Goal: Task Accomplishment & Management: Manage account settings

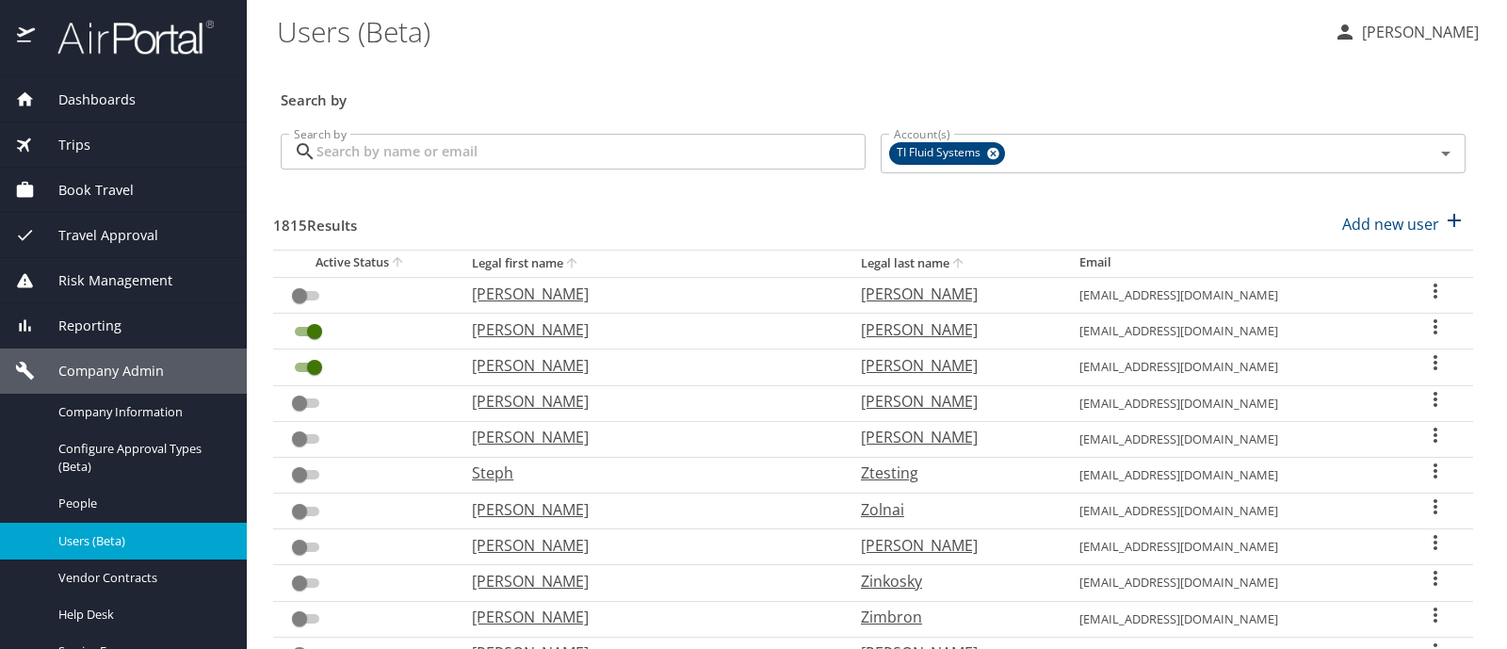
click at [490, 147] on input "Search by" at bounding box center [590, 152] width 549 height 36
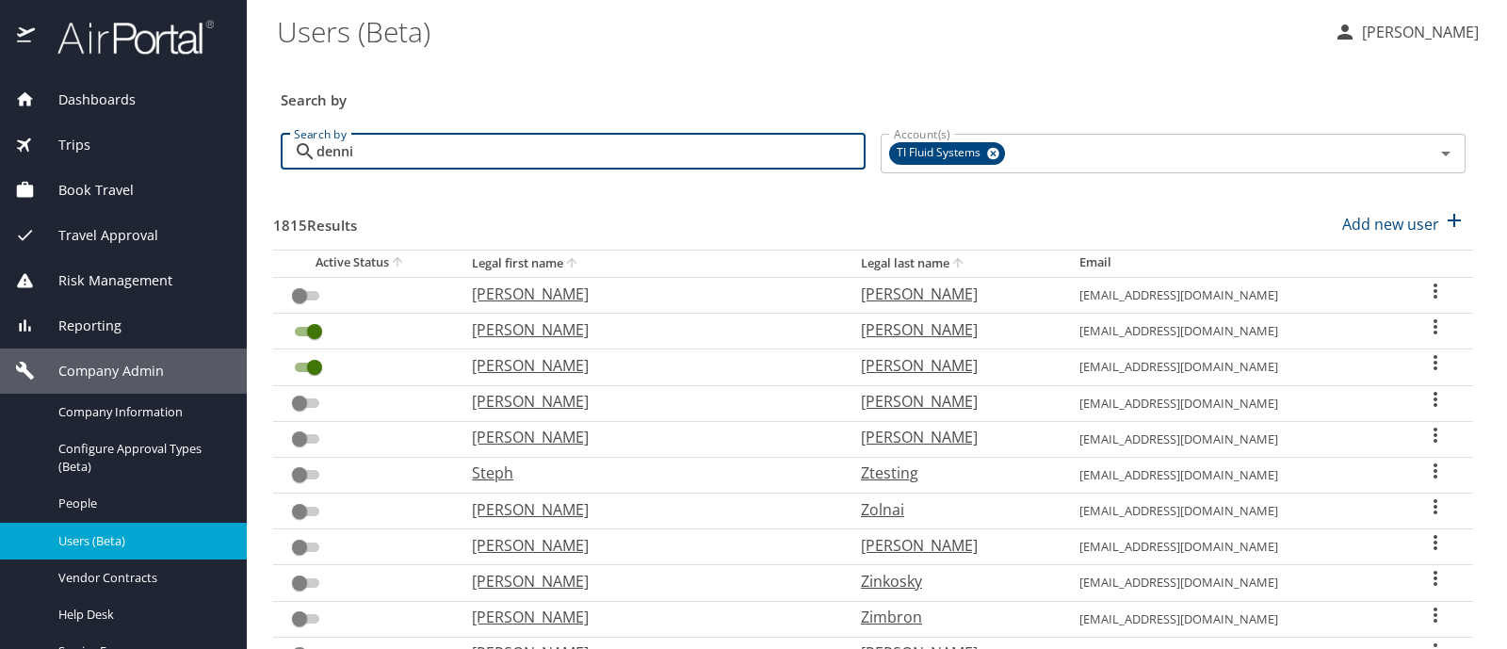
type input "[PERSON_NAME]"
checkbox input "false"
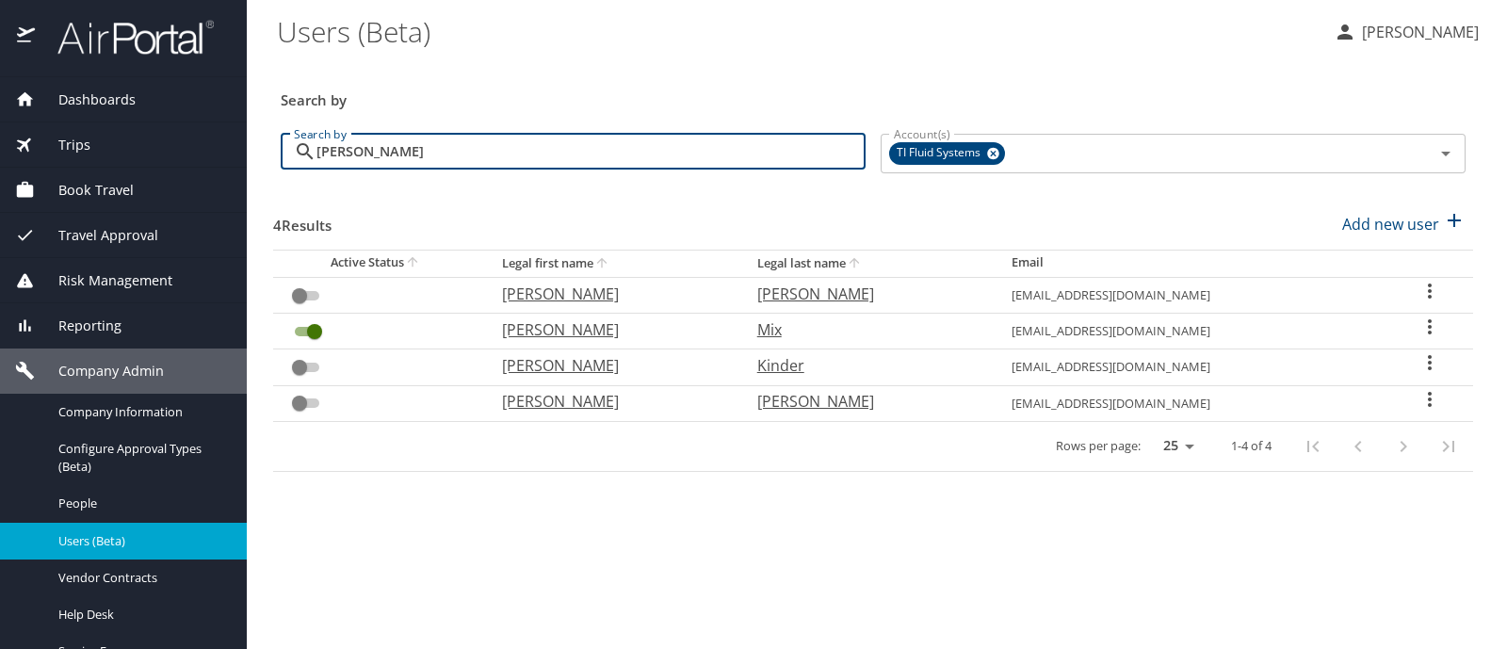
click at [355, 151] on input "[PERSON_NAME]" at bounding box center [590, 152] width 549 height 36
type input "en"
checkbox input "true"
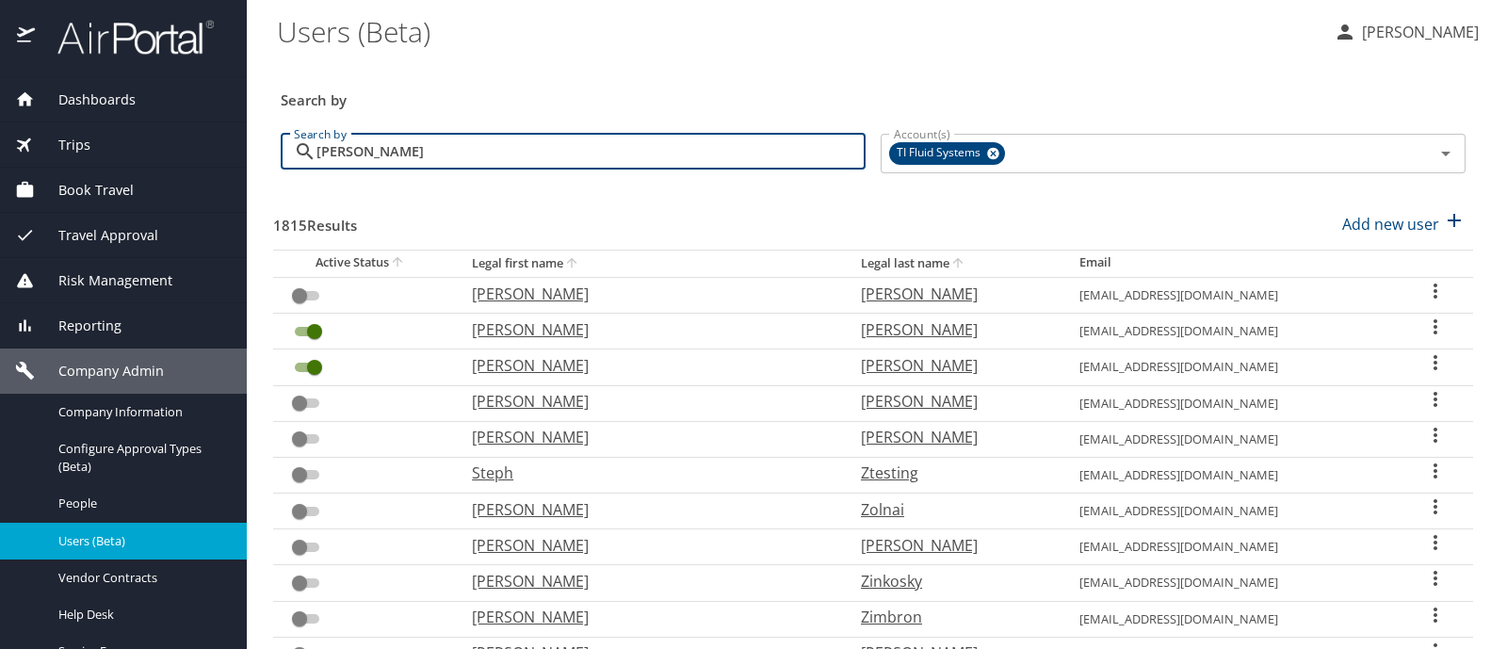
type input "[PERSON_NAME]"
checkbox input "true"
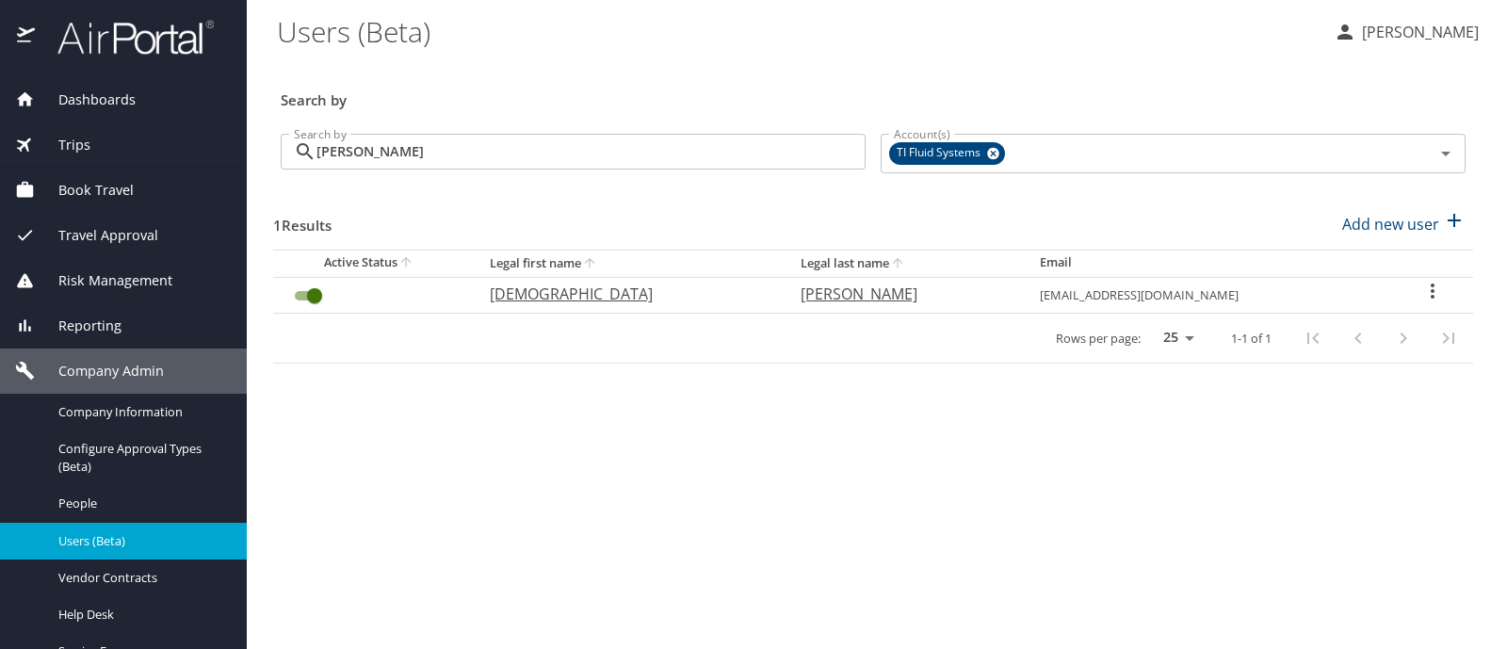
click at [348, 154] on input "[PERSON_NAME]" at bounding box center [590, 152] width 549 height 36
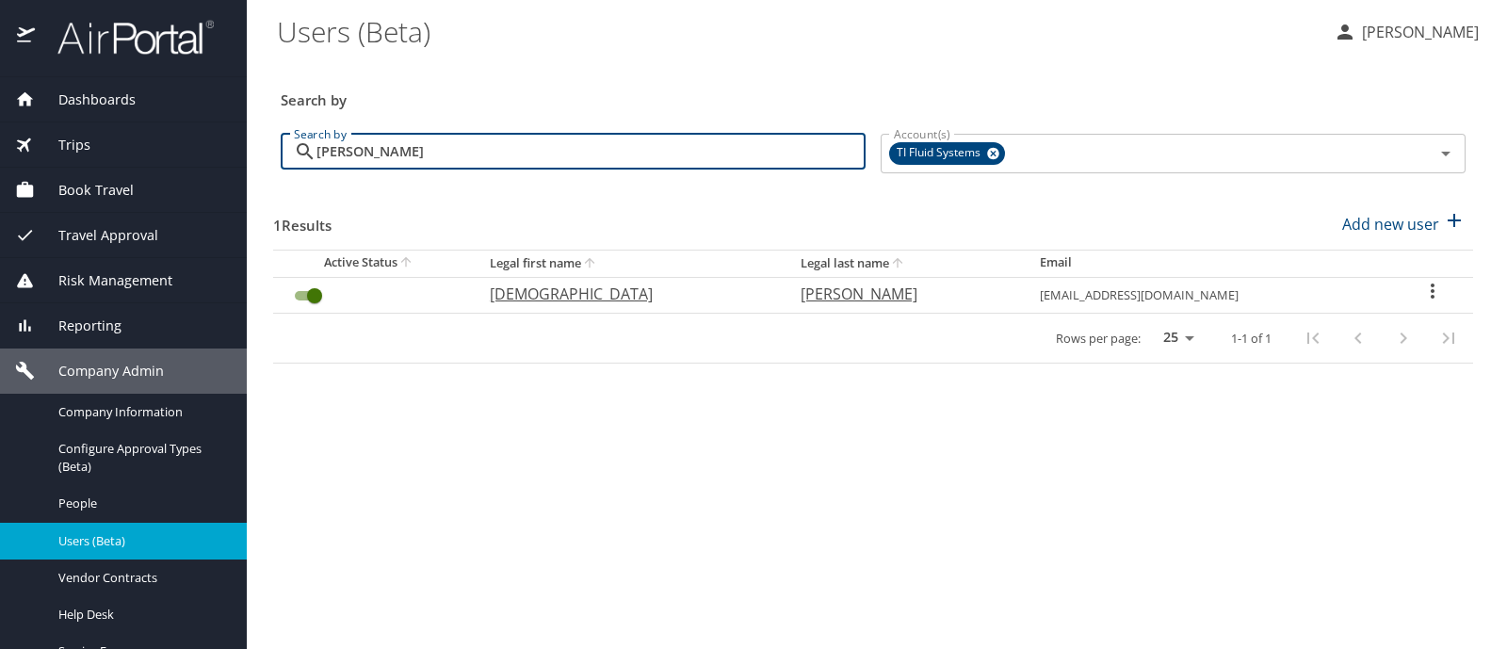
click at [348, 154] on input "[PERSON_NAME]" at bounding box center [590, 152] width 549 height 36
type input "whi"
checkbox input "false"
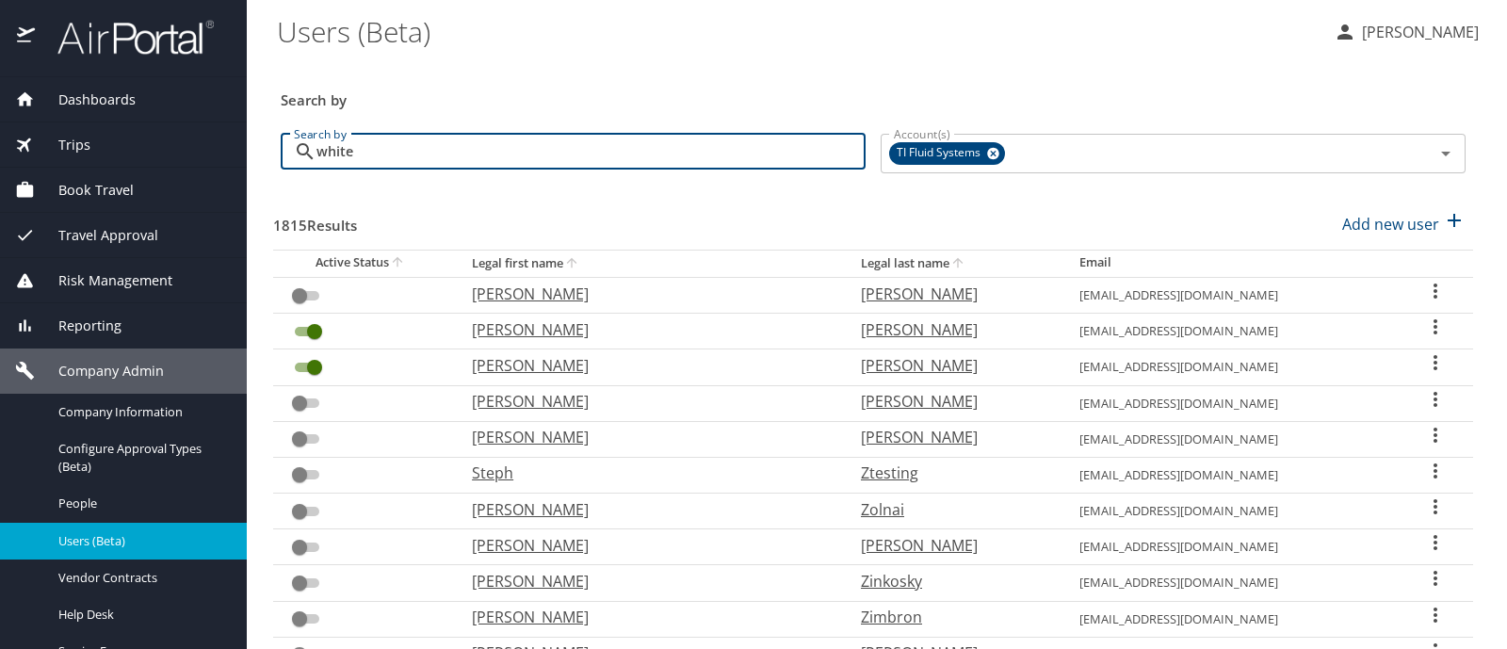
type input "white"
checkbox input "true"
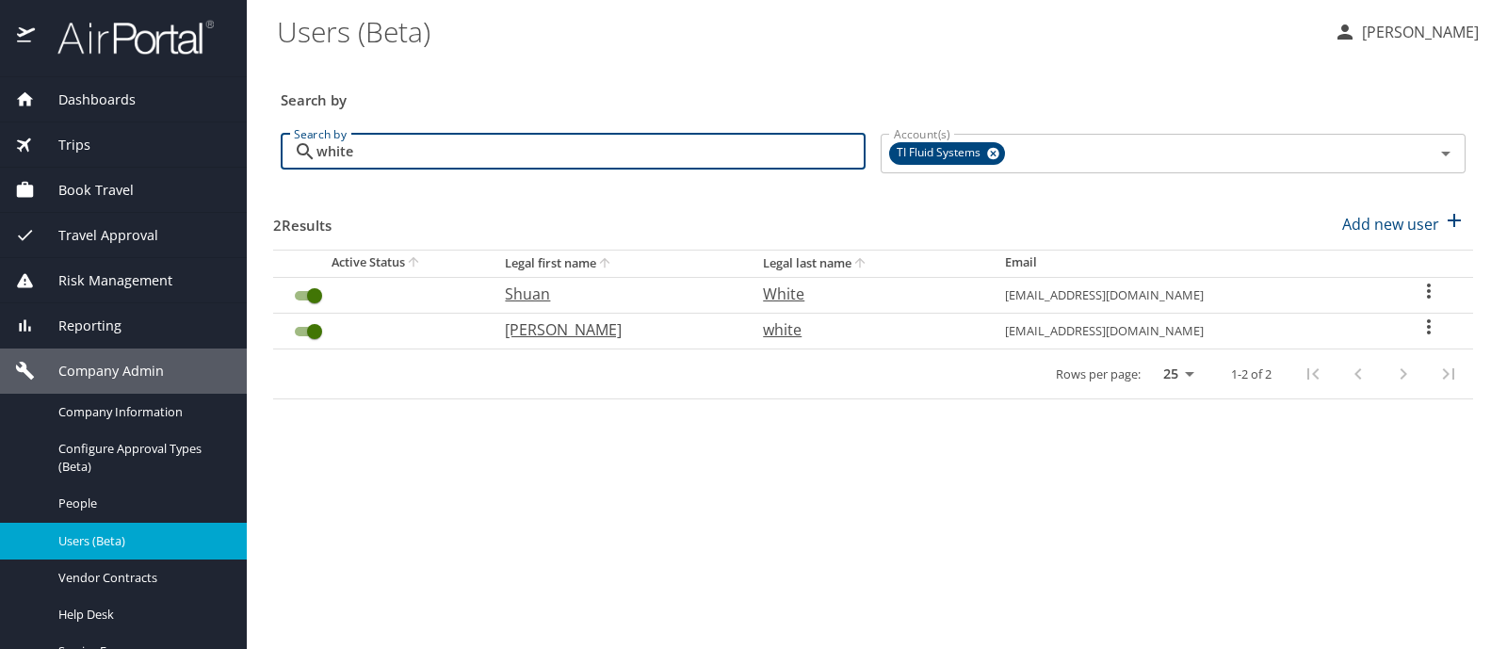
click at [339, 155] on input "white" at bounding box center [590, 152] width 549 height 36
type input "lo"
checkbox input "false"
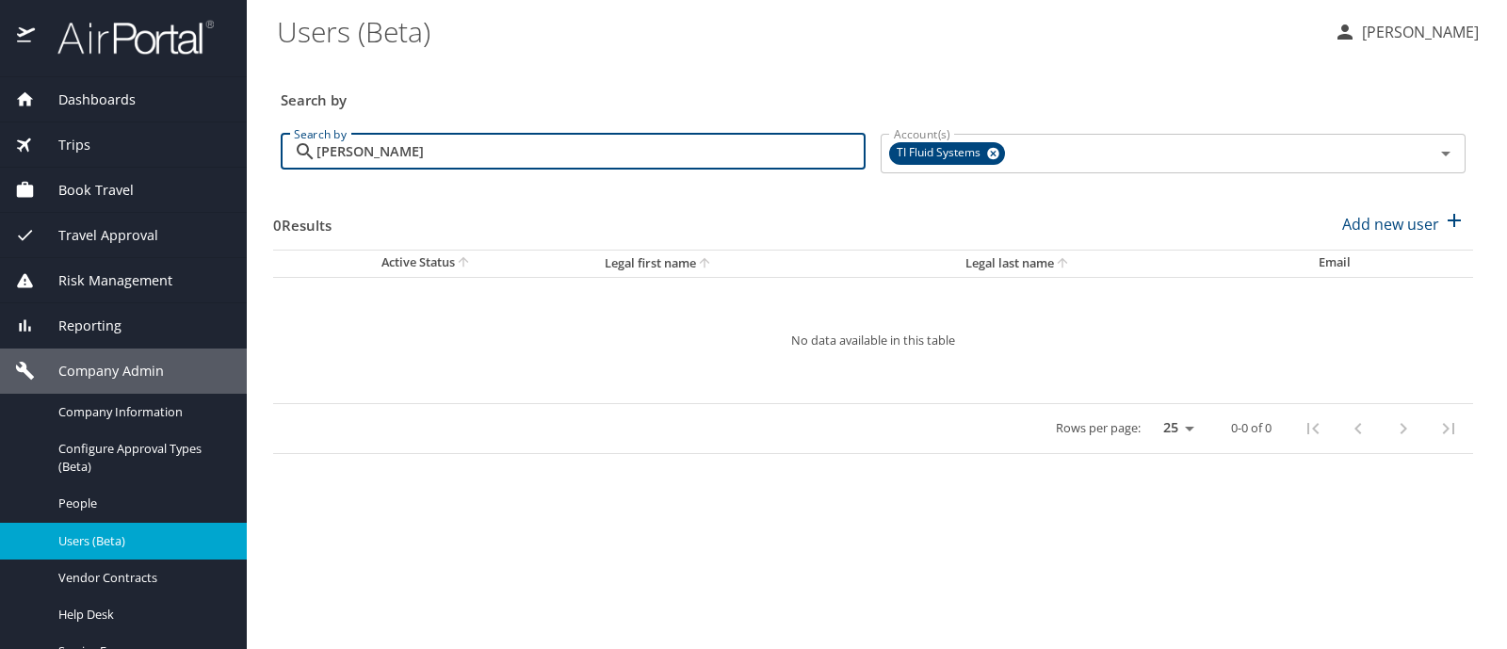
click at [339, 155] on input "[PERSON_NAME]" at bounding box center [590, 152] width 549 height 36
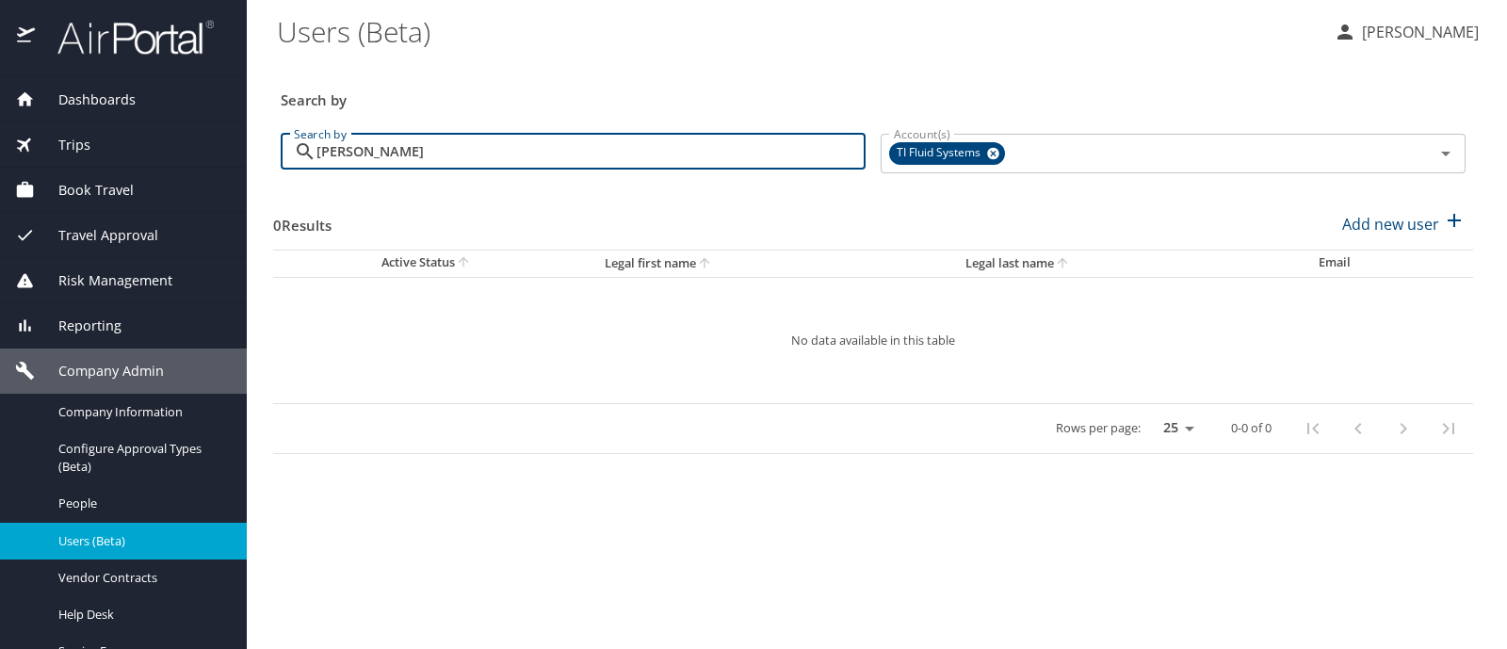
click at [339, 155] on input "[PERSON_NAME]" at bounding box center [590, 152] width 549 height 36
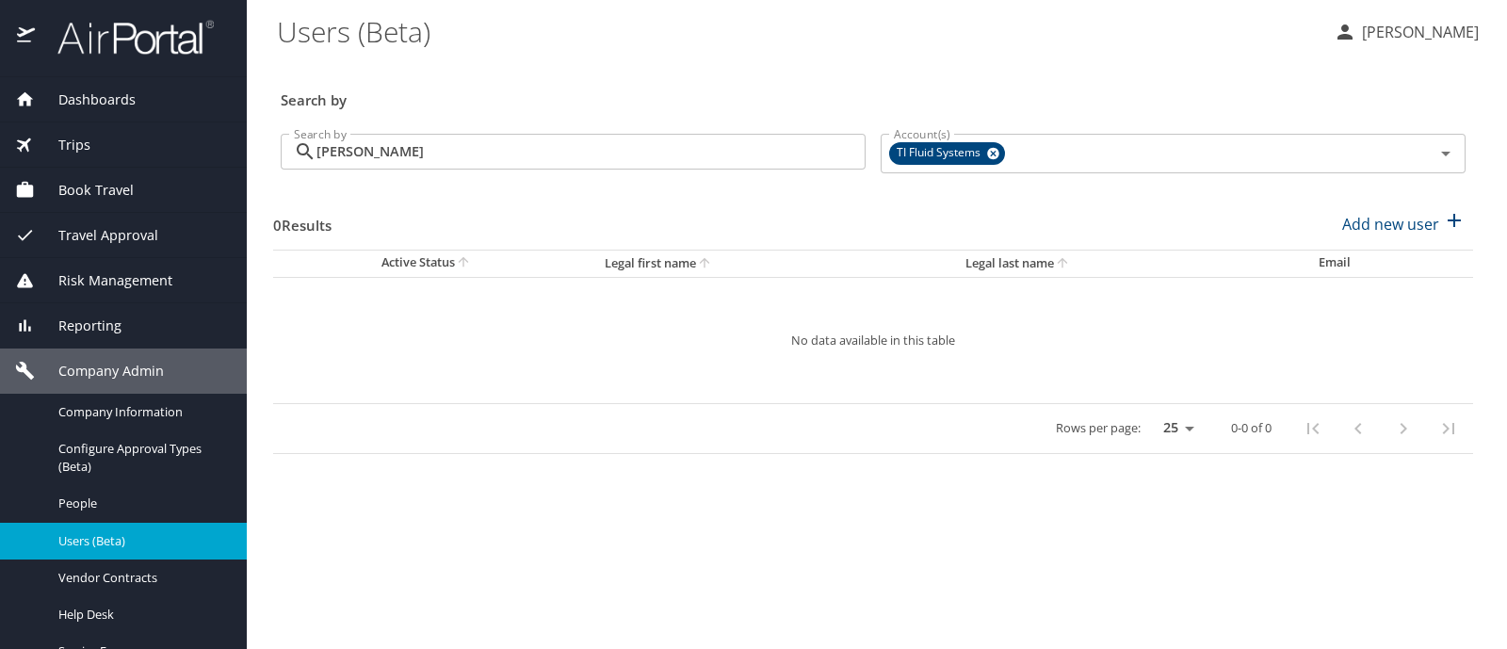
click at [339, 143] on input "[PERSON_NAME]" at bounding box center [590, 152] width 549 height 36
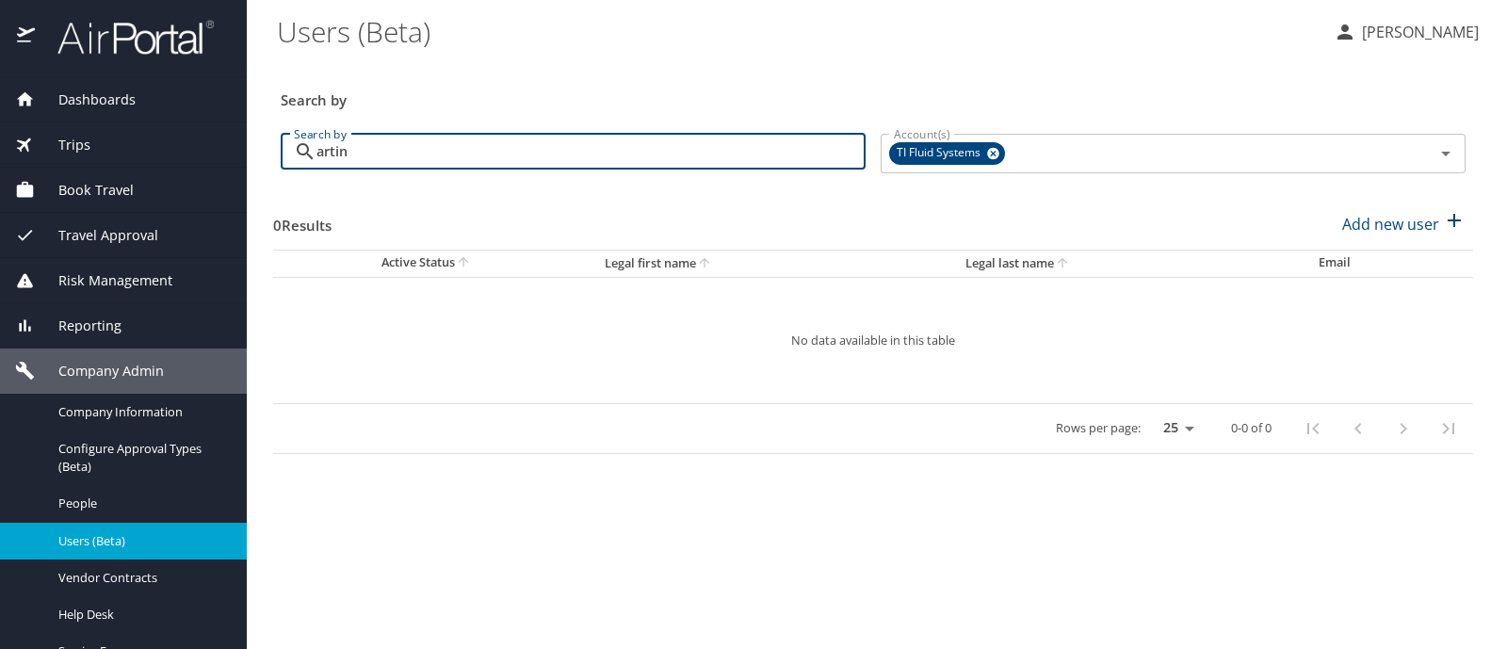
click at [339, 143] on input "artin" at bounding box center [590, 152] width 549 height 36
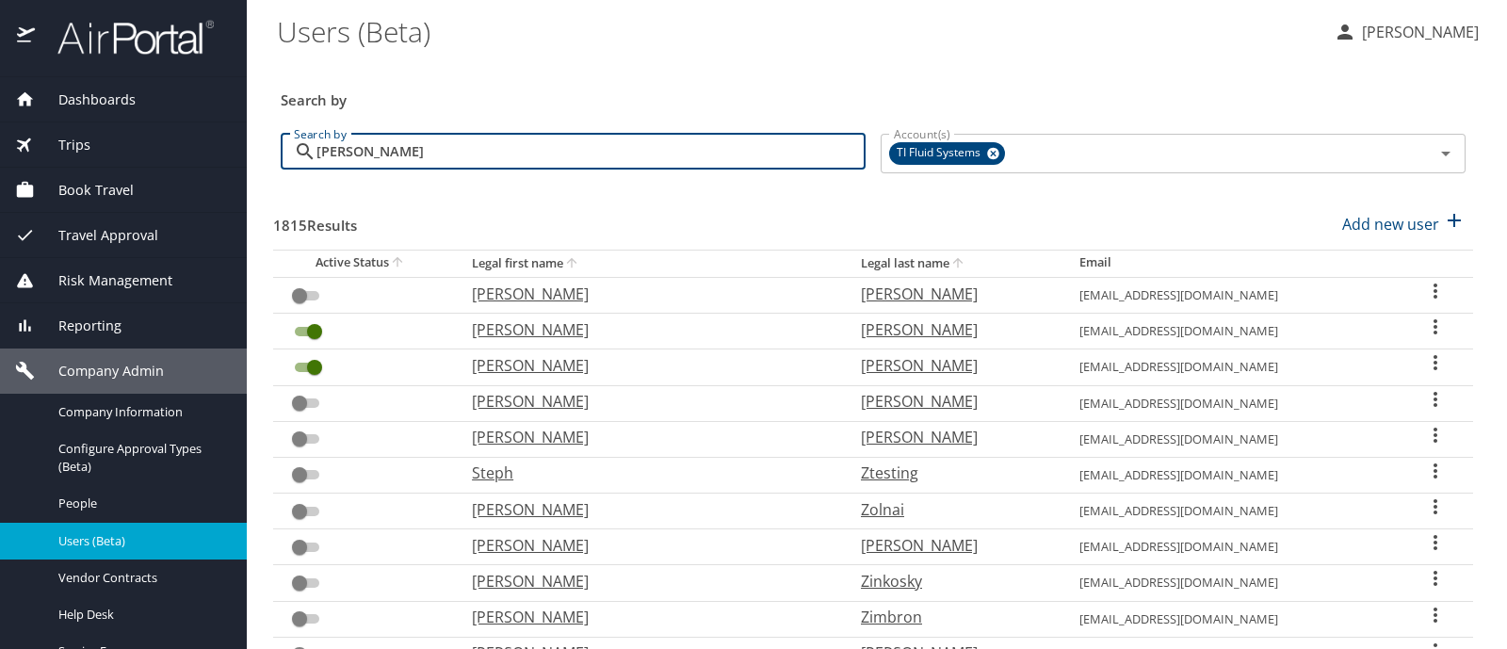
type input "[PERSON_NAME]"
checkbox input "true"
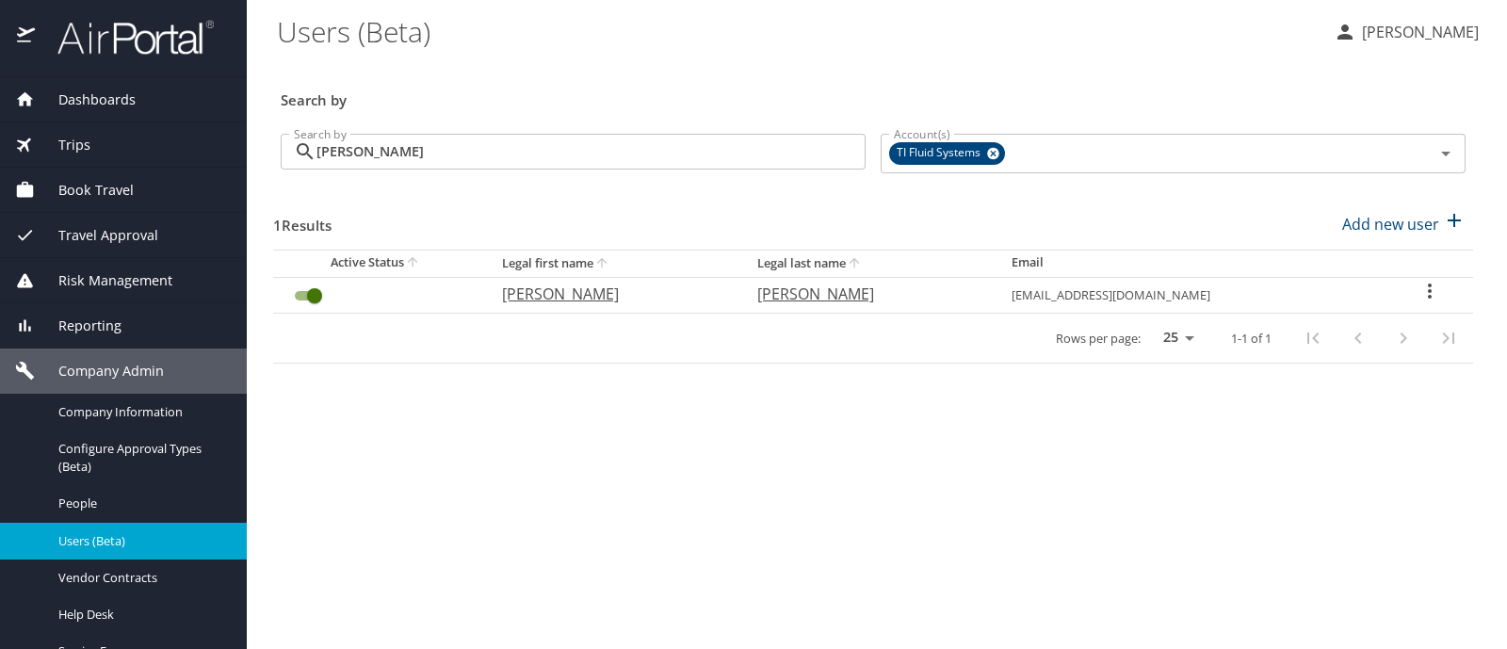
click at [365, 156] on input "[PERSON_NAME]" at bounding box center [590, 152] width 549 height 36
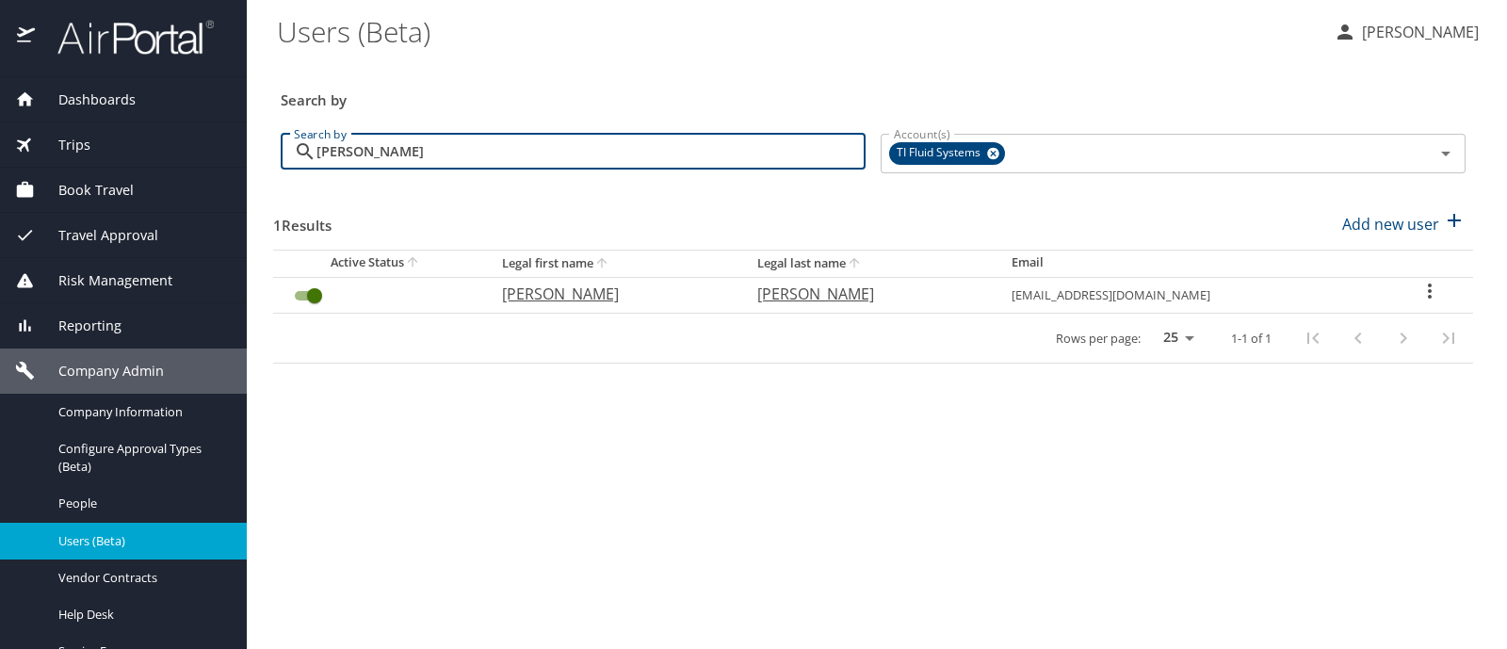
click at [365, 156] on input "[PERSON_NAME]" at bounding box center [590, 152] width 549 height 36
type input "mi"
checkbox input "false"
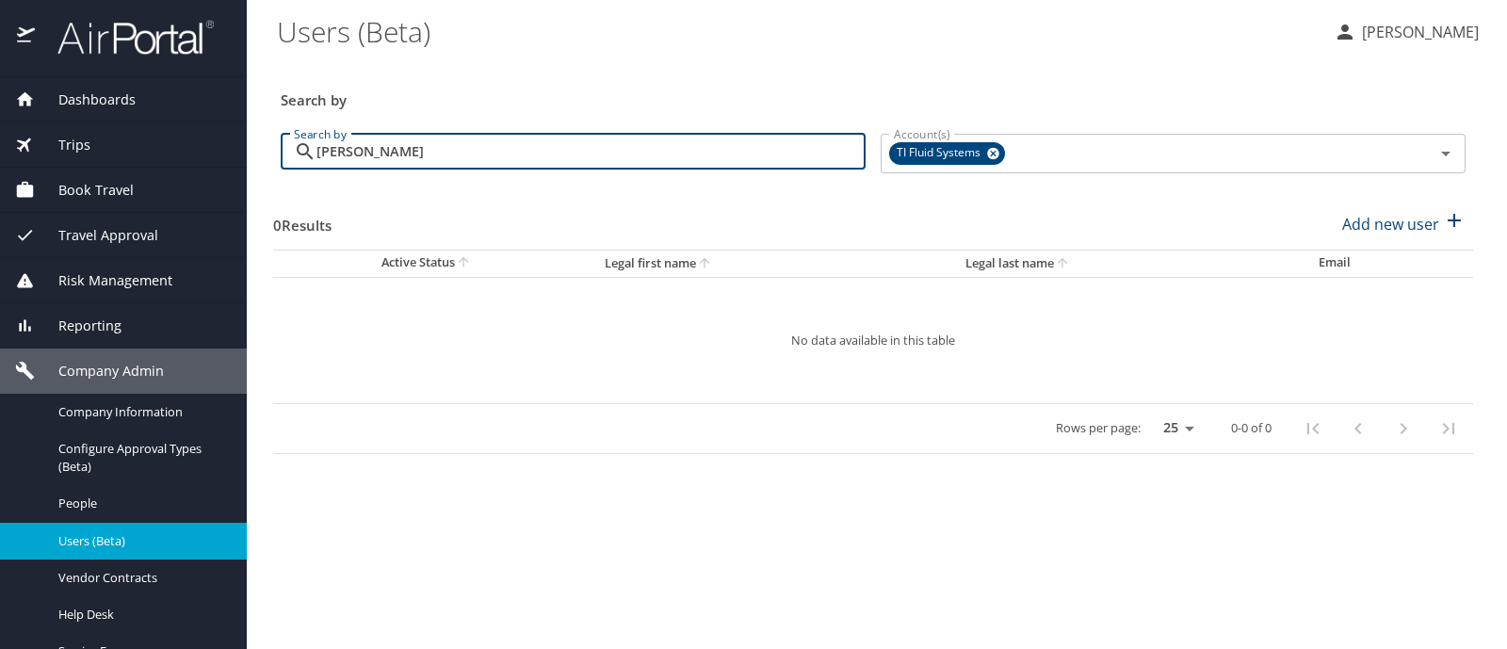
click at [343, 156] on input "[PERSON_NAME]" at bounding box center [590, 152] width 549 height 36
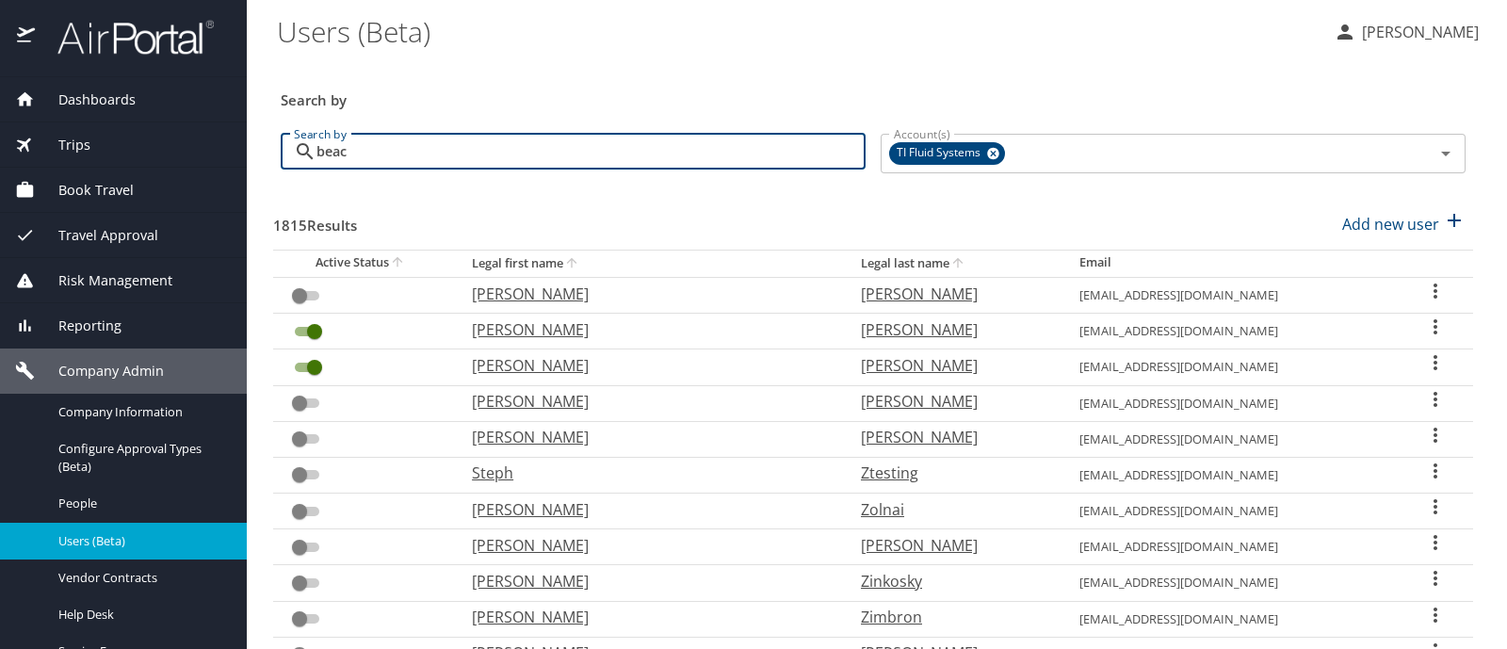
type input "beach"
checkbox input "true"
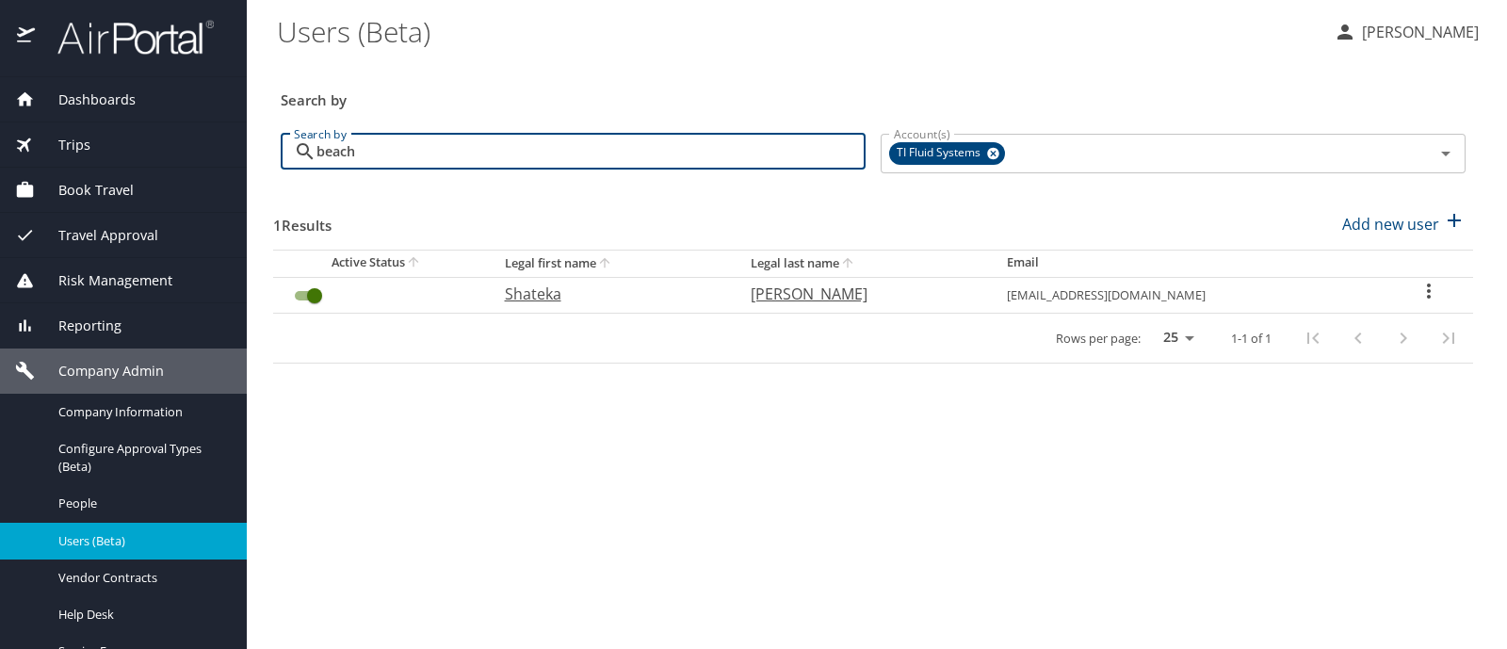
click at [341, 150] on input "beach" at bounding box center [590, 152] width 549 height 36
type input "va"
checkbox input "false"
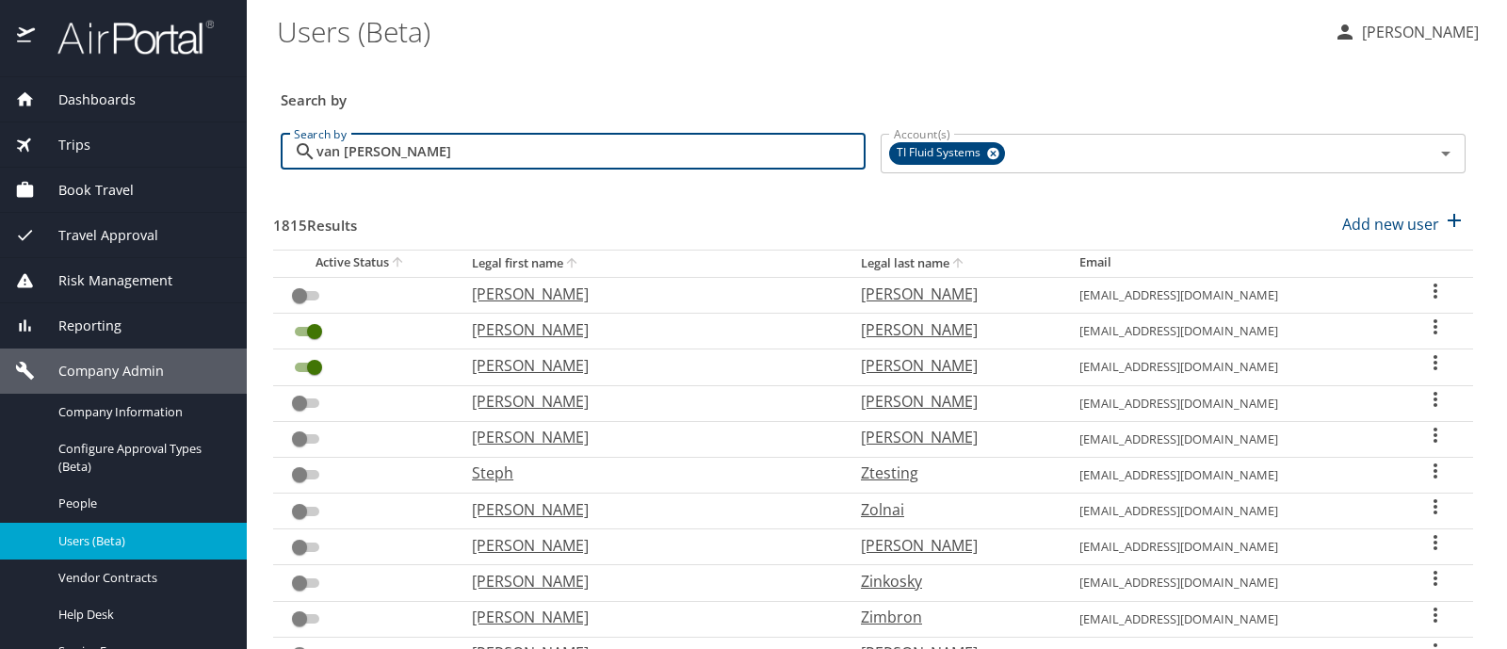
type input "van [PERSON_NAME]"
checkbox input "true"
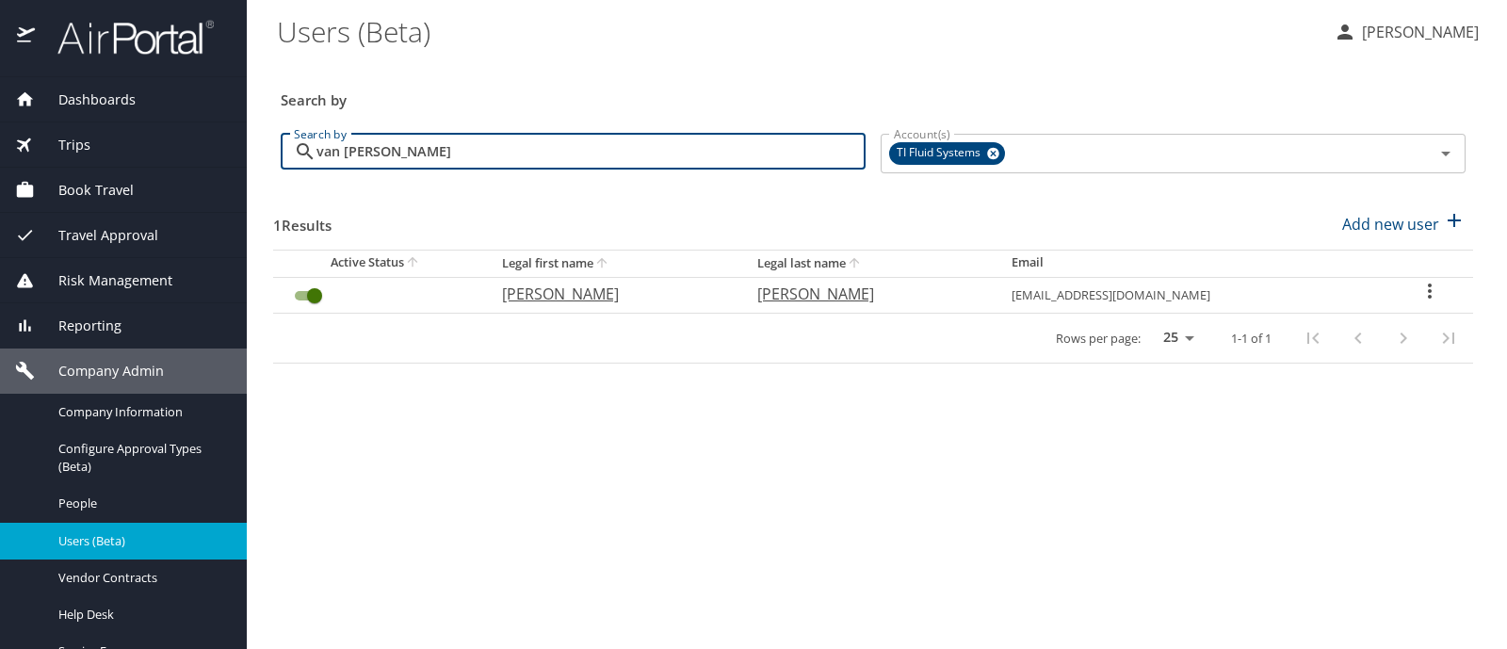
drag, startPoint x: 393, startPoint y: 148, endPoint x: 307, endPoint y: 154, distance: 86.0
click at [307, 154] on div "van [PERSON_NAME] Search by" at bounding box center [573, 152] width 585 height 36
type input "pit"
checkbox input "false"
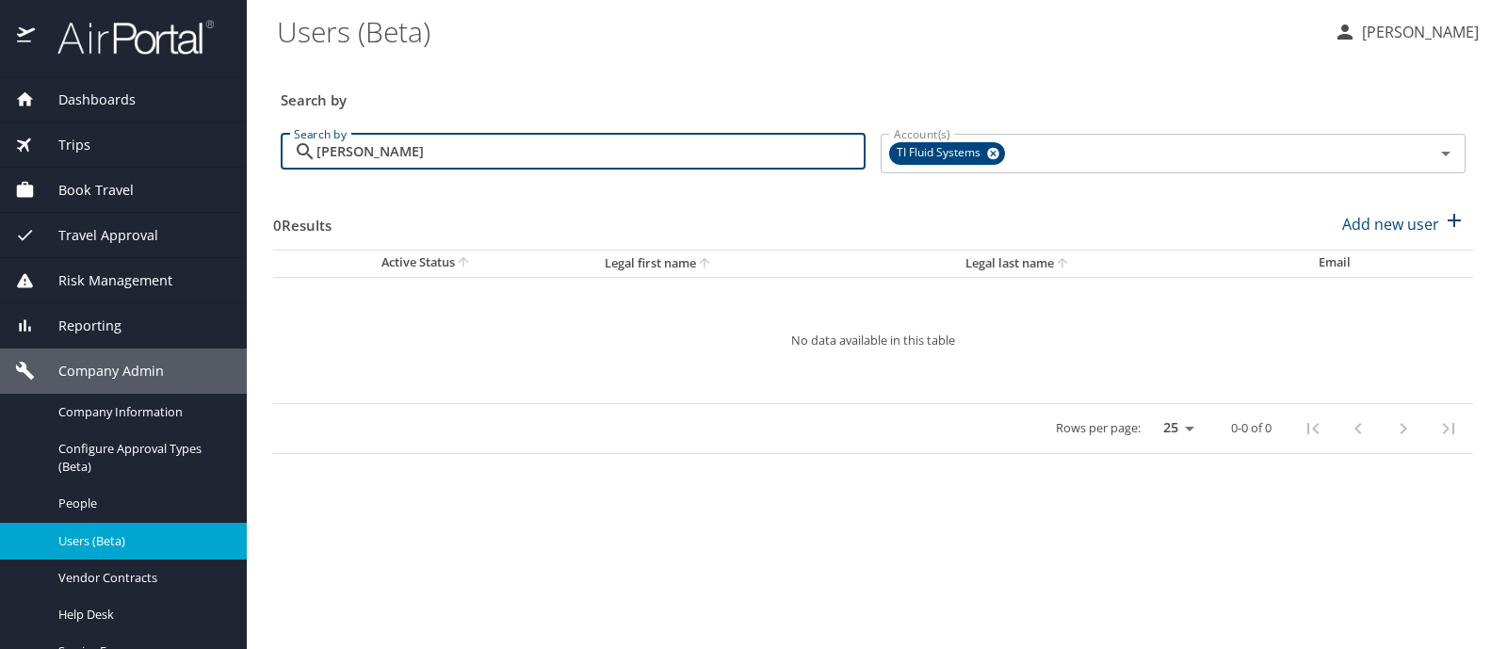
click at [344, 153] on input "[PERSON_NAME]" at bounding box center [590, 152] width 549 height 36
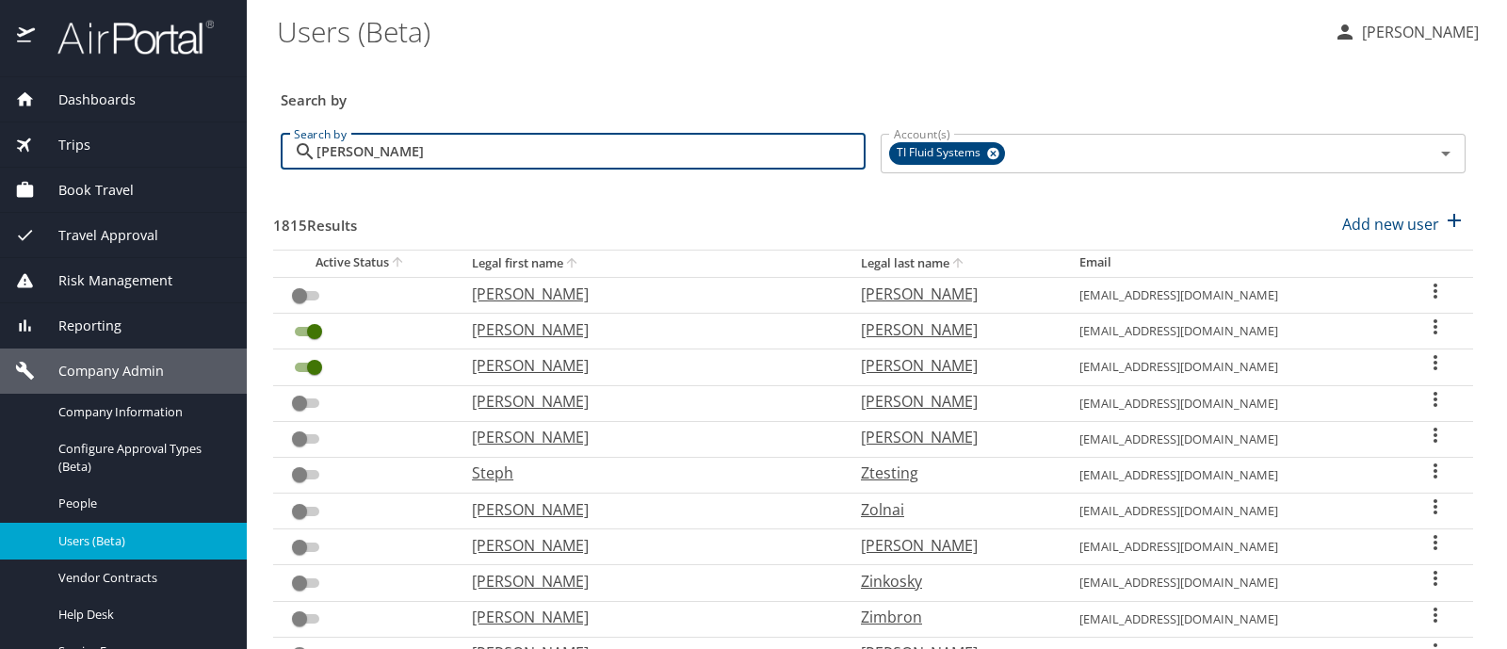
type input "[PERSON_NAME]"
checkbox input "true"
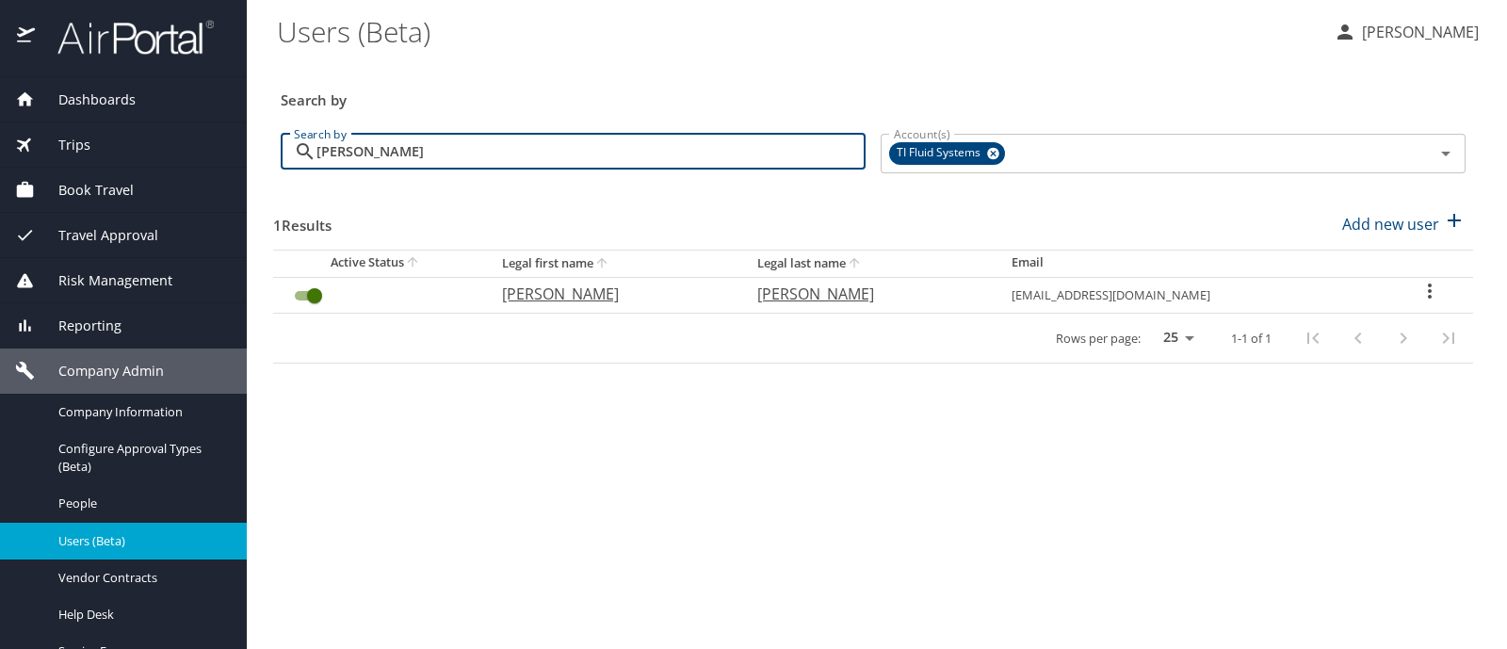
click at [353, 155] on input "[PERSON_NAME]" at bounding box center [590, 152] width 549 height 36
type input "dew"
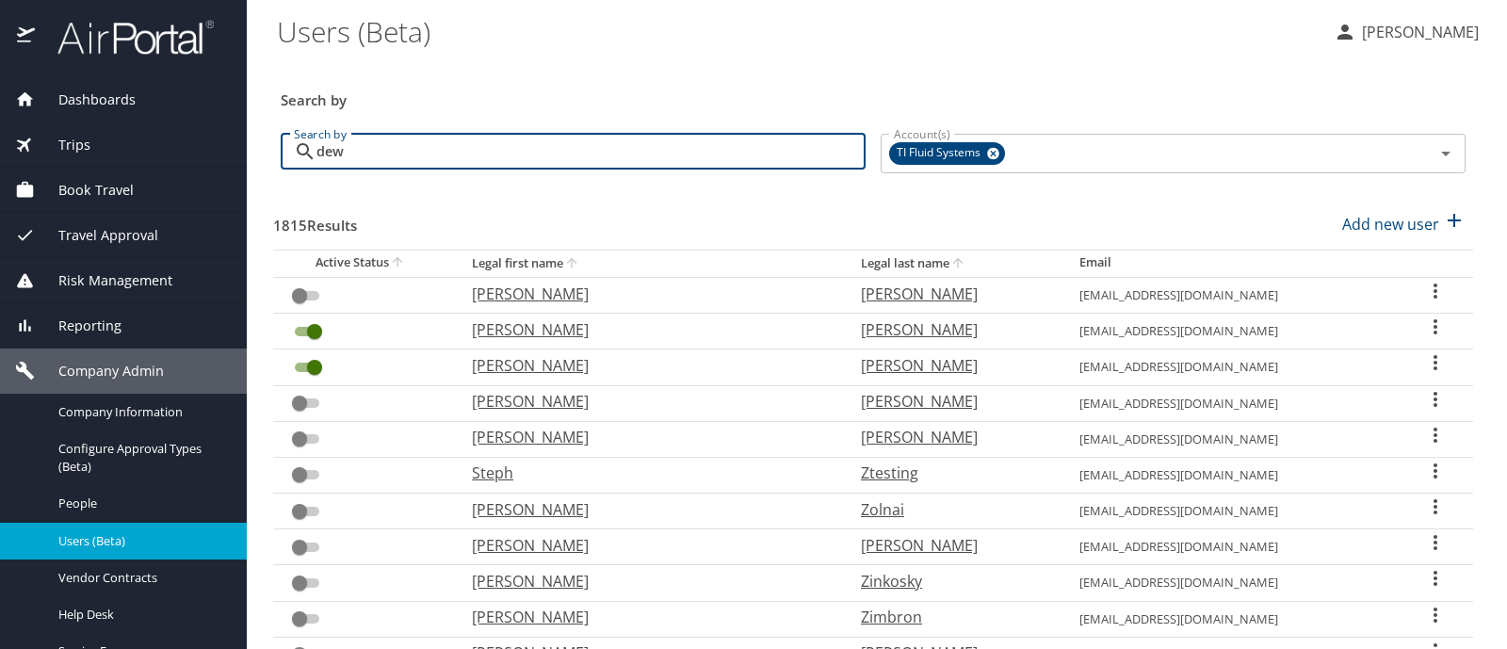
checkbox input "true"
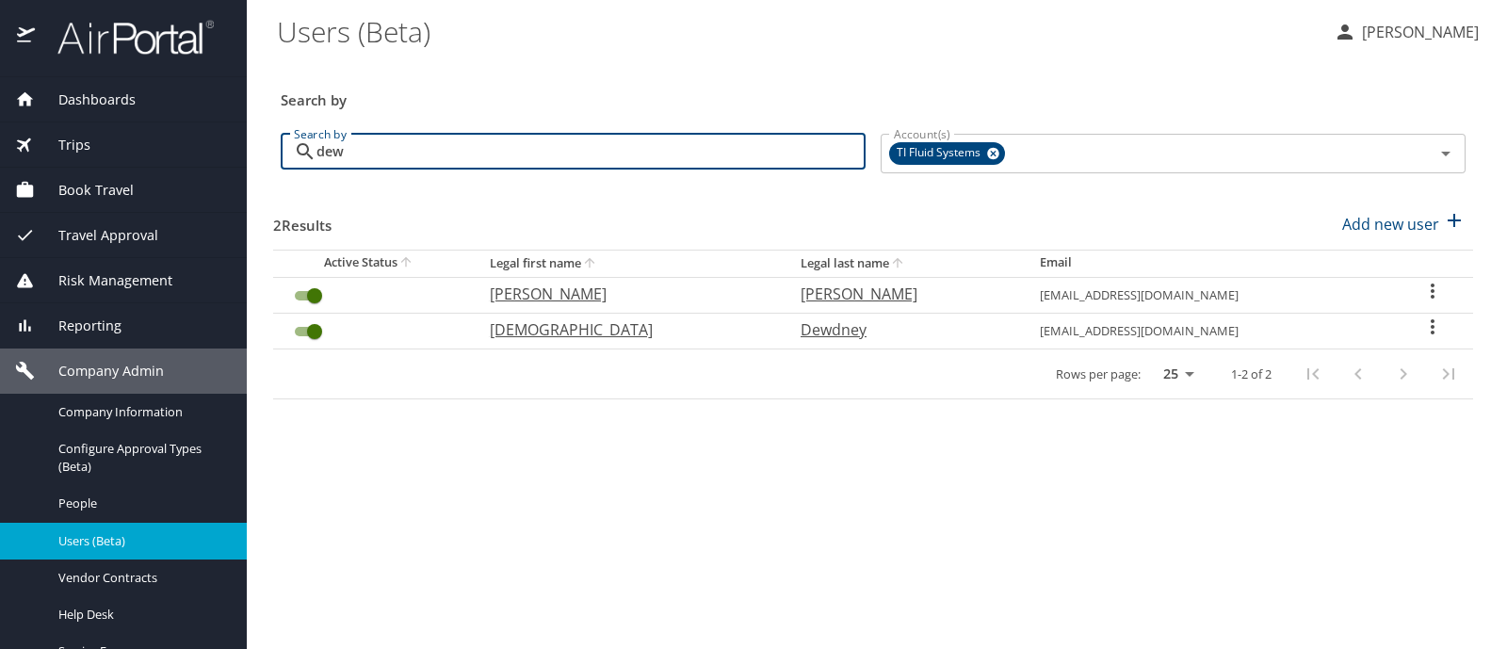
click at [342, 149] on input "dew" at bounding box center [590, 152] width 549 height 36
type input "o"
checkbox input "false"
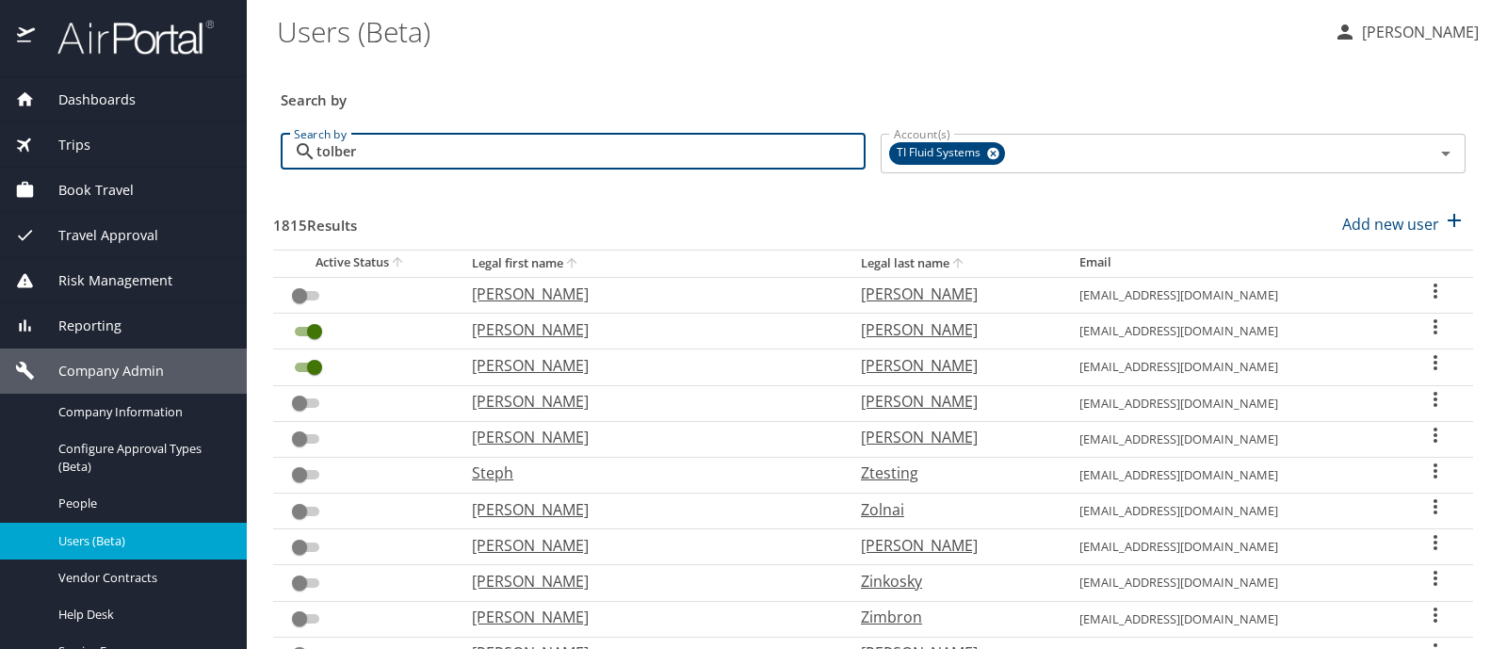
type input "[PERSON_NAME]"
checkbox input "true"
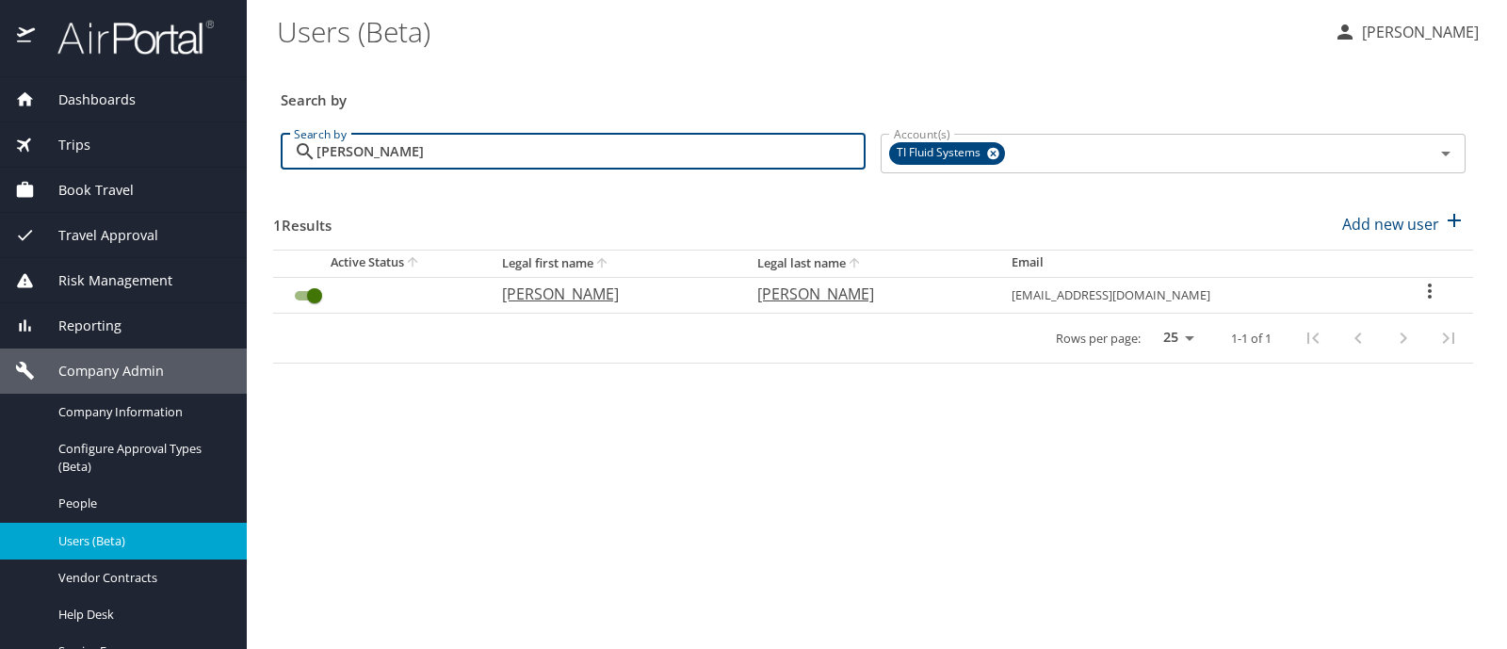
drag, startPoint x: 375, startPoint y: 154, endPoint x: 311, endPoint y: 166, distance: 65.0
click at [311, 164] on div "[PERSON_NAME] Search by" at bounding box center [573, 152] width 585 height 36
type input "ma"
checkbox input "false"
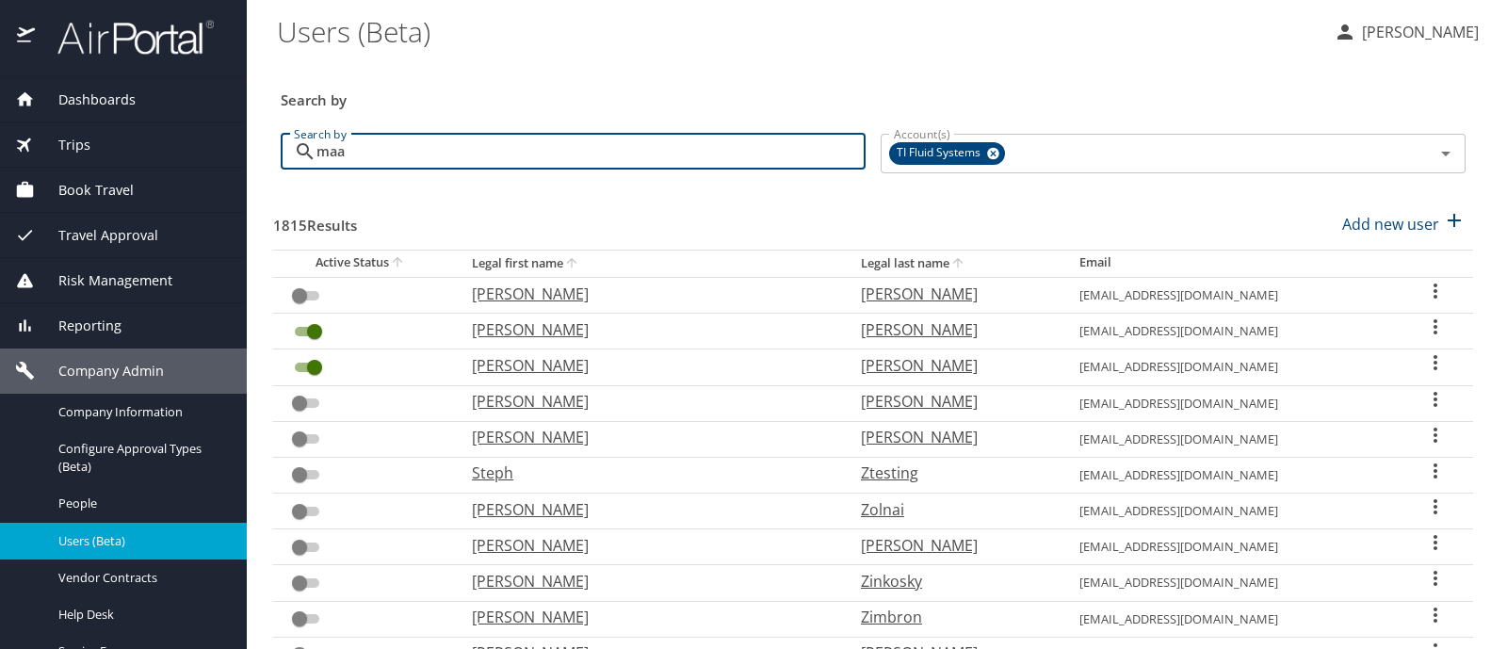
type input "[PERSON_NAME]"
checkbox input "true"
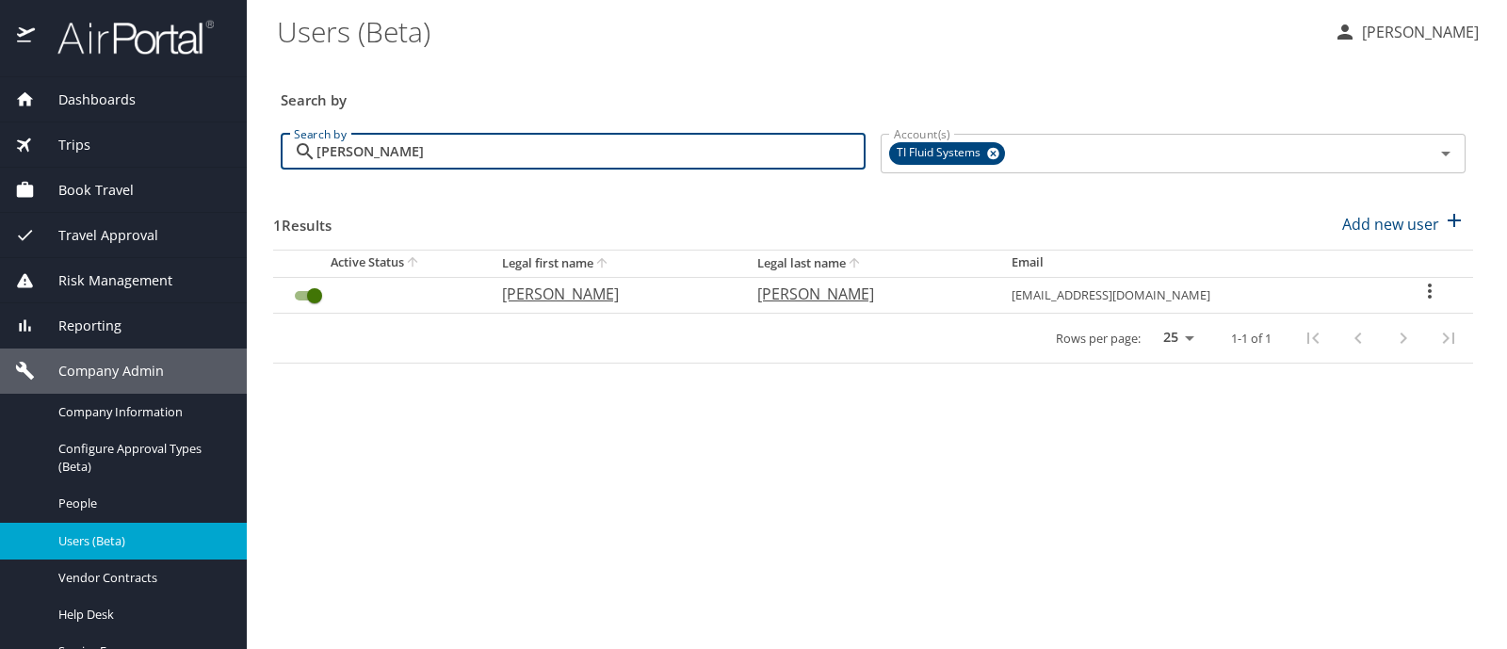
drag, startPoint x: 372, startPoint y: 150, endPoint x: 316, endPoint y: 159, distance: 57.3
click at [316, 159] on input "[PERSON_NAME]" at bounding box center [590, 152] width 549 height 36
type input "ko"
checkbox input "false"
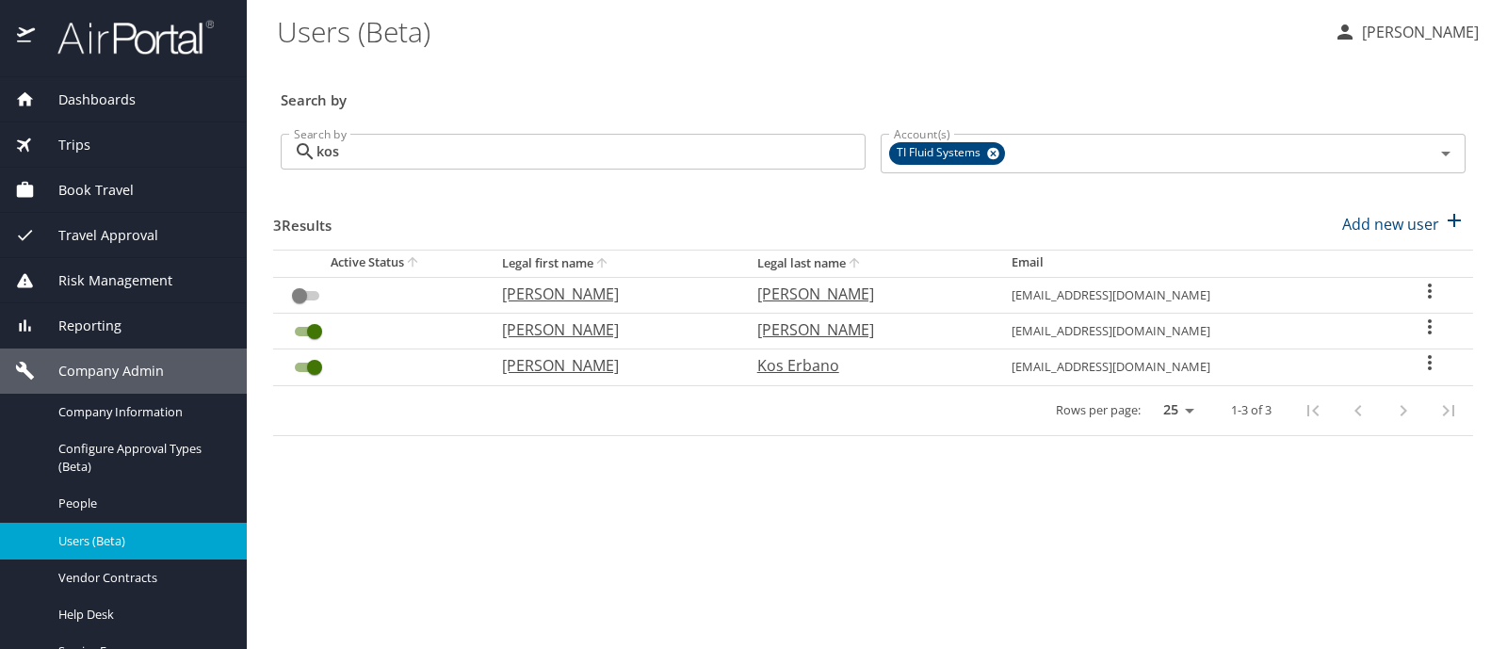
click at [331, 154] on input "kos" at bounding box center [590, 152] width 549 height 36
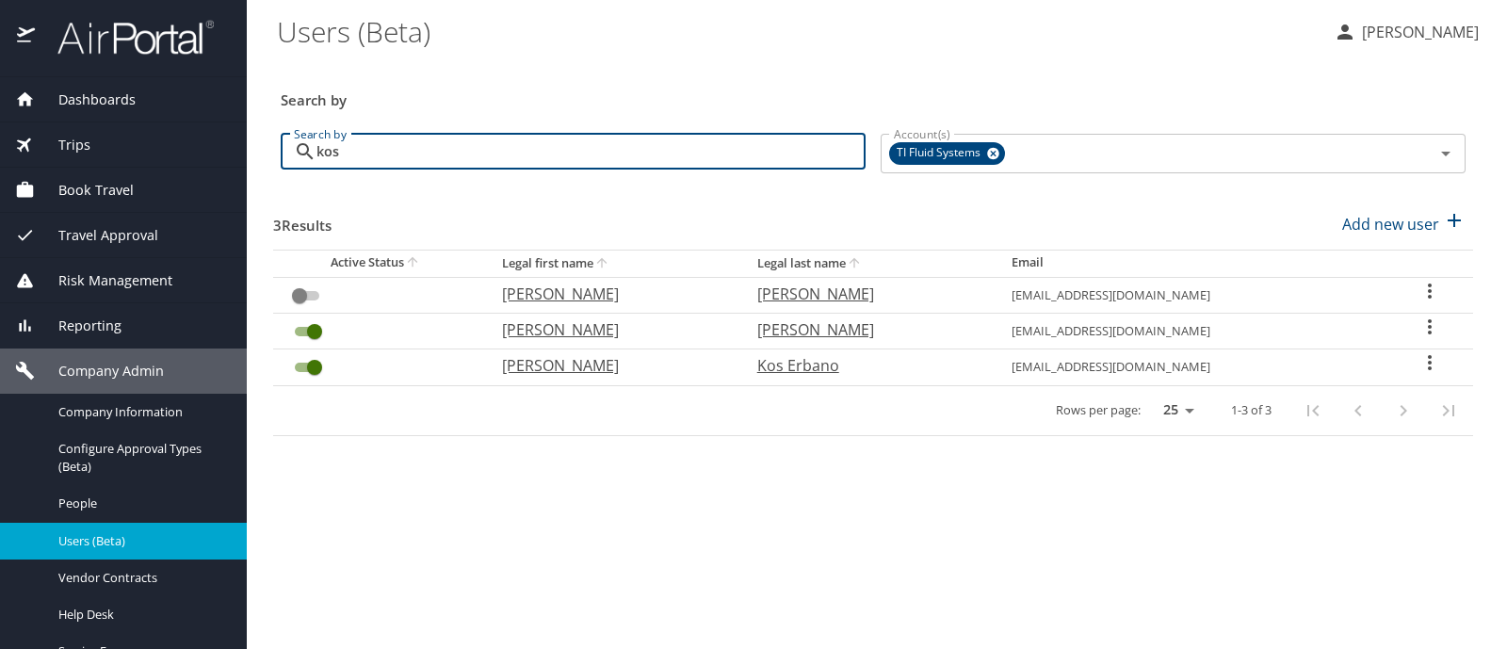
click at [331, 154] on input "kos" at bounding box center [590, 152] width 549 height 36
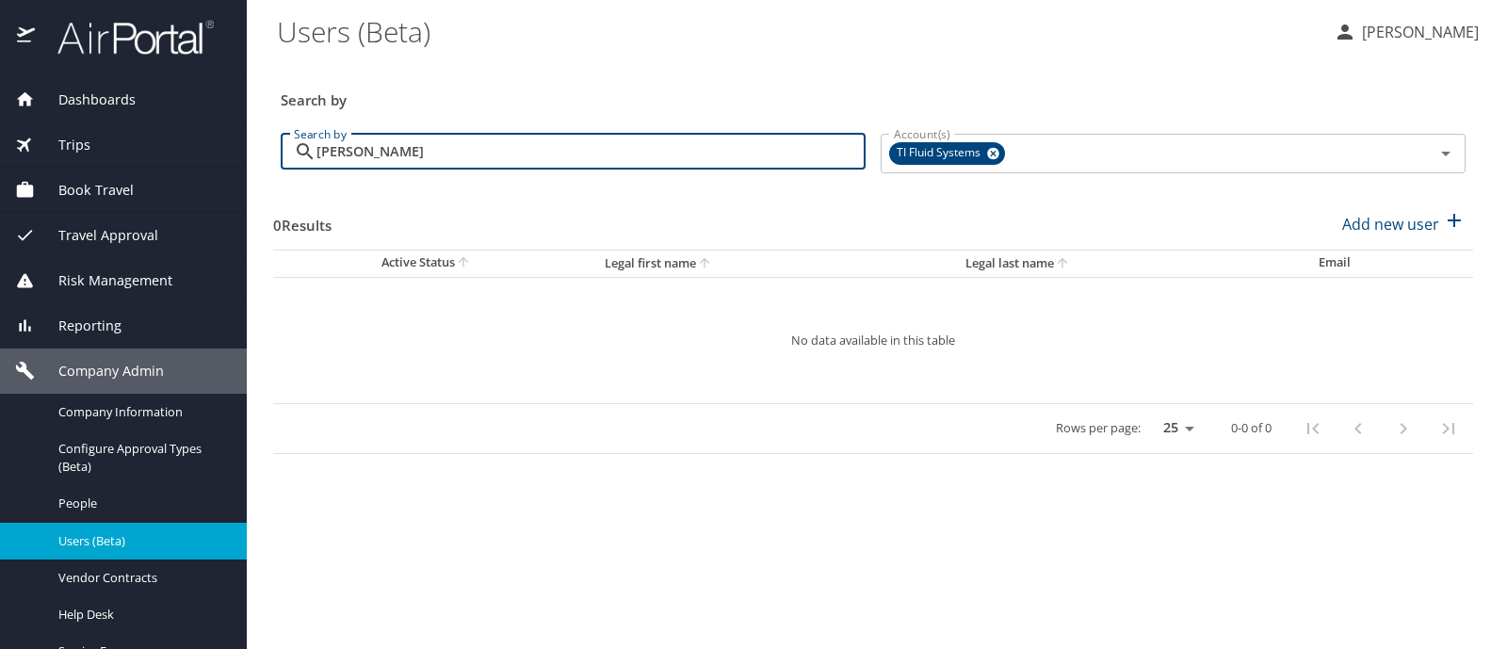
click at [331, 154] on input "[PERSON_NAME]" at bounding box center [590, 152] width 549 height 36
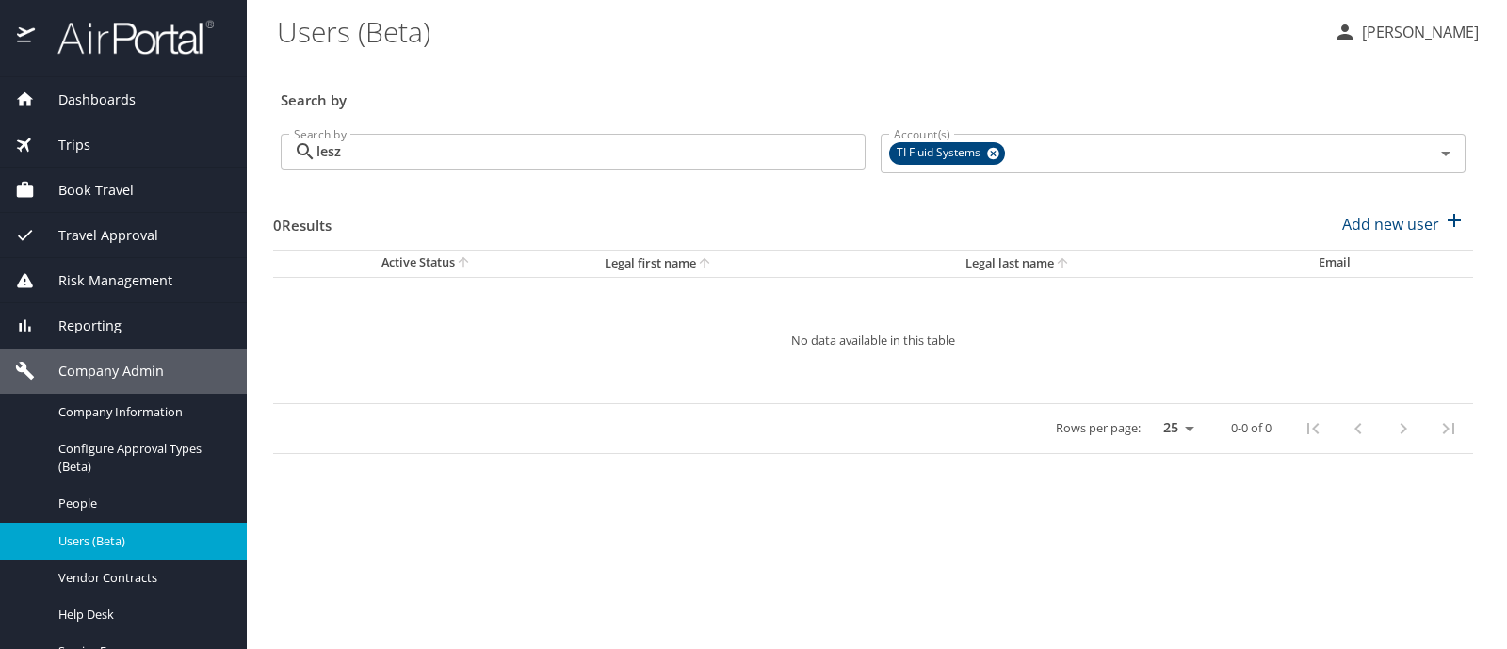
click at [344, 153] on input "lesz" at bounding box center [590, 152] width 549 height 36
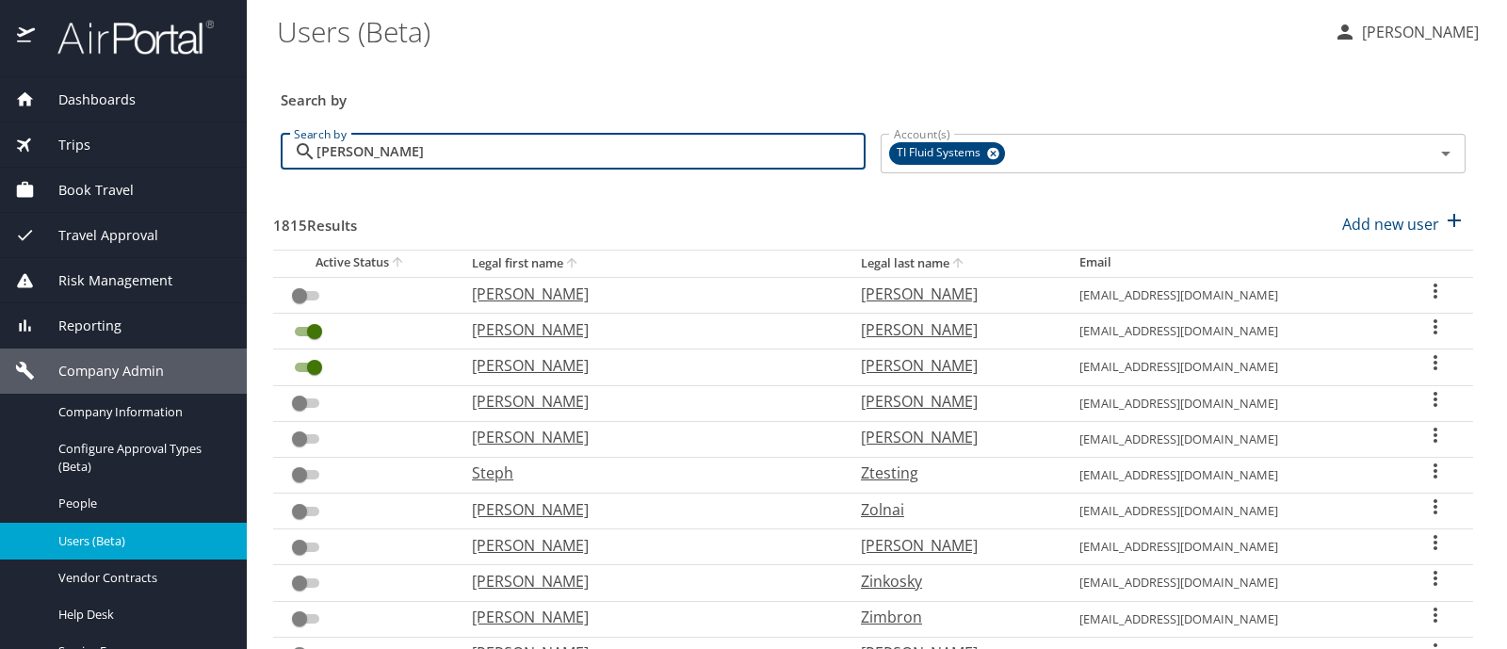
type input "[PERSON_NAME]"
checkbox input "true"
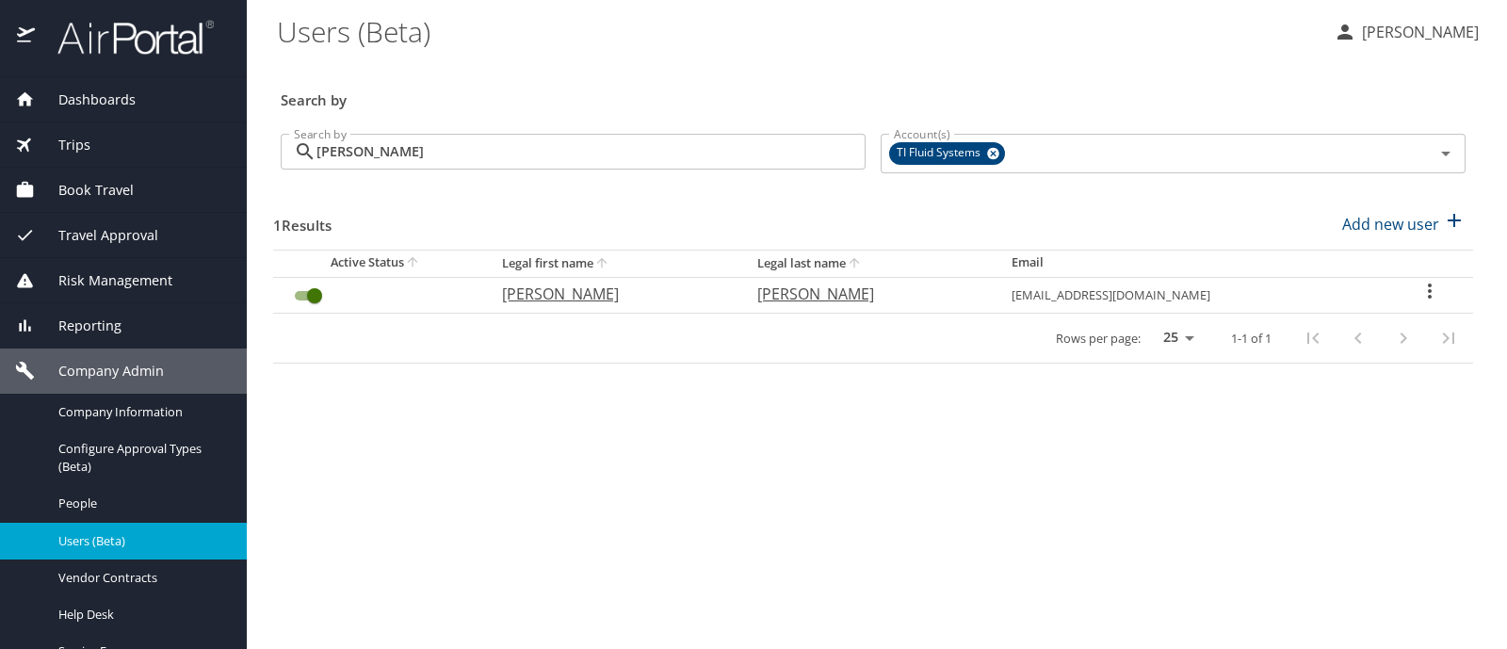
click at [346, 152] on input "[PERSON_NAME]" at bounding box center [590, 152] width 549 height 36
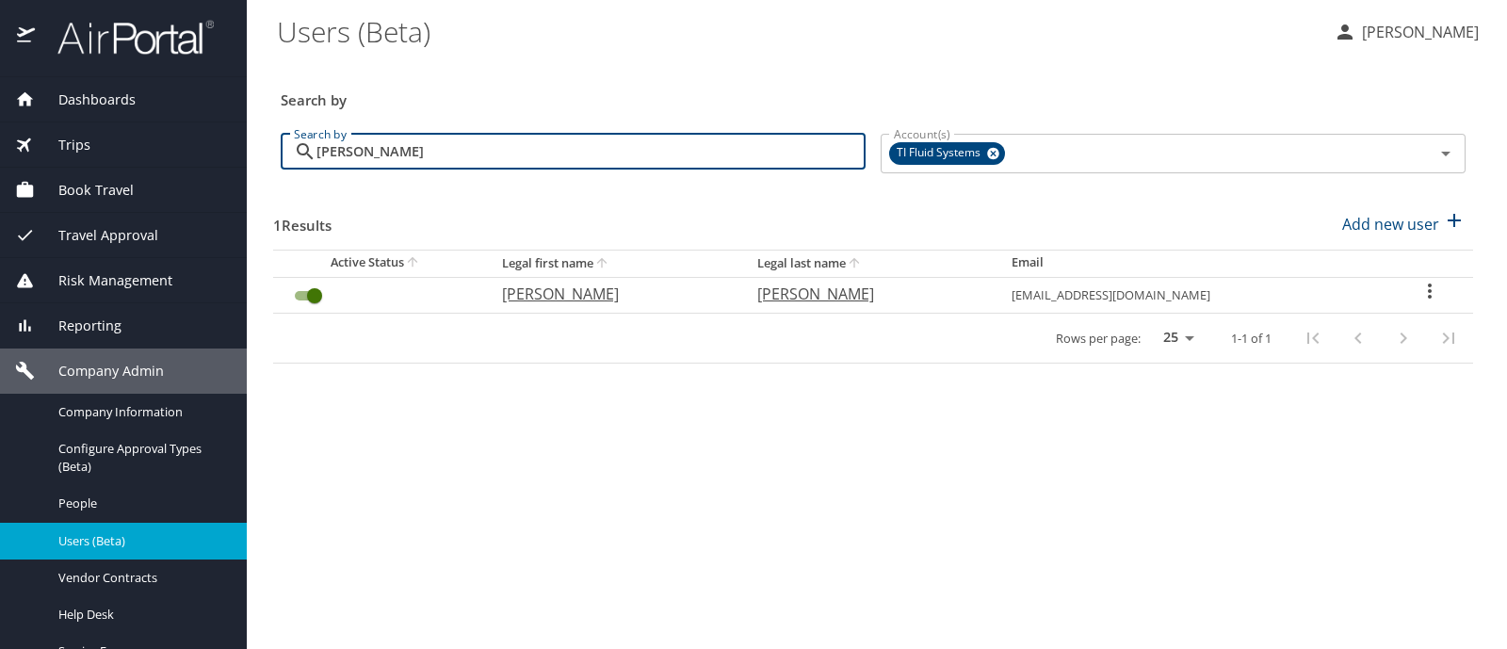
click at [346, 152] on input "[PERSON_NAME]" at bounding box center [590, 152] width 549 height 36
type input "fl"
checkbox input "false"
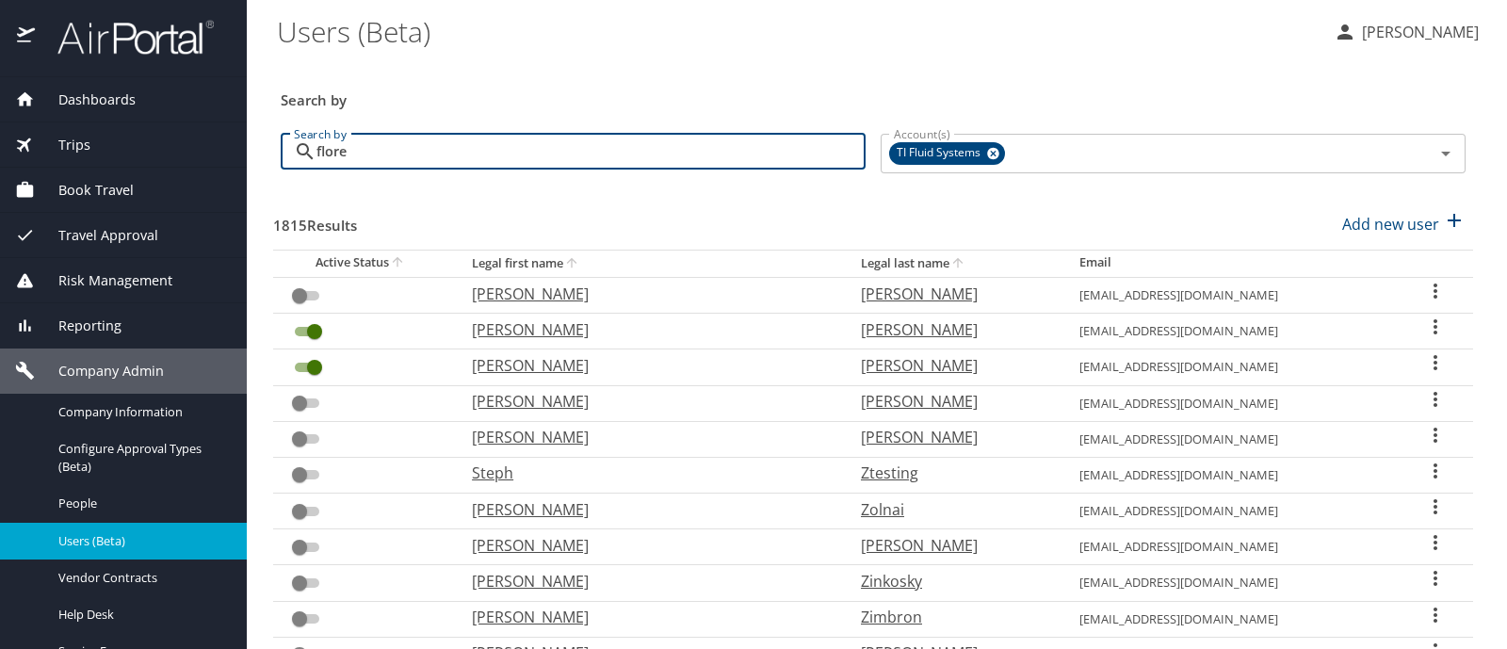
type input "[PERSON_NAME]"
checkbox input "false"
checkbox input "true"
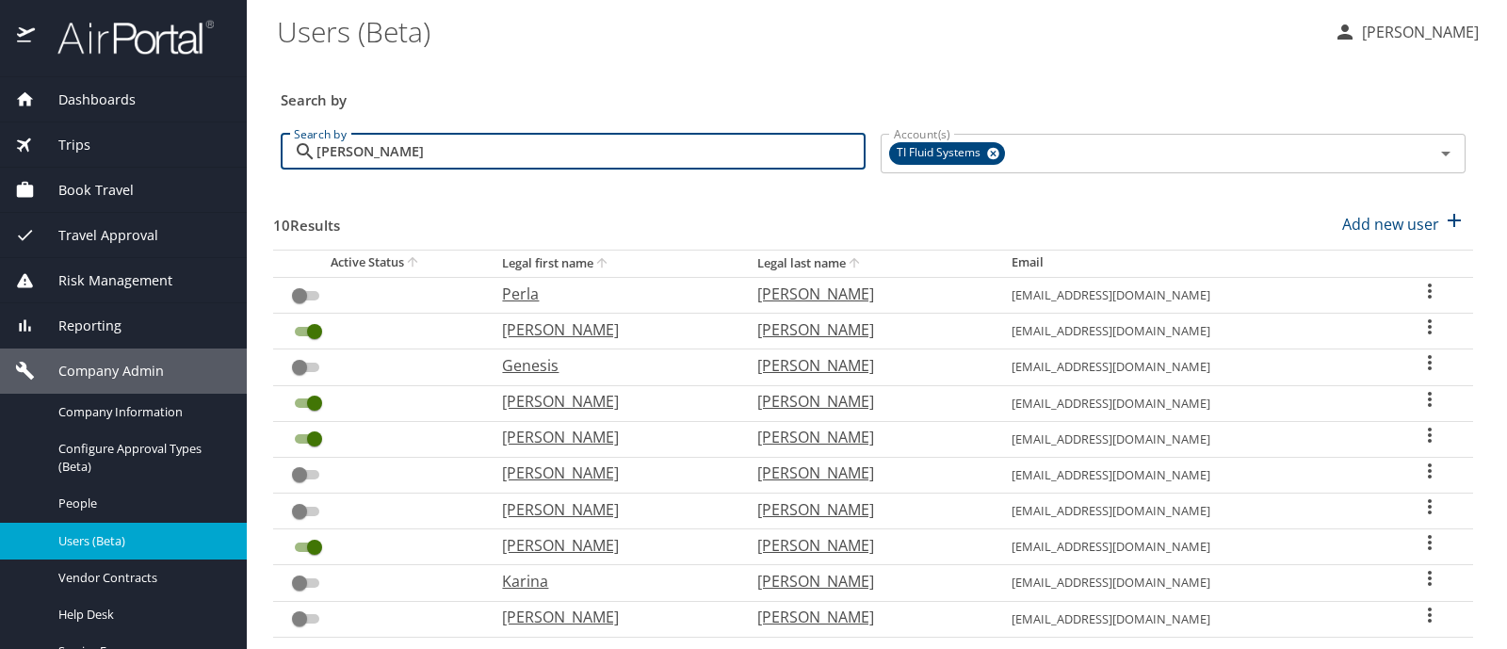
click at [346, 152] on input "[PERSON_NAME]" at bounding box center [590, 152] width 549 height 36
type input "mi"
checkbox input "true"
checkbox input "false"
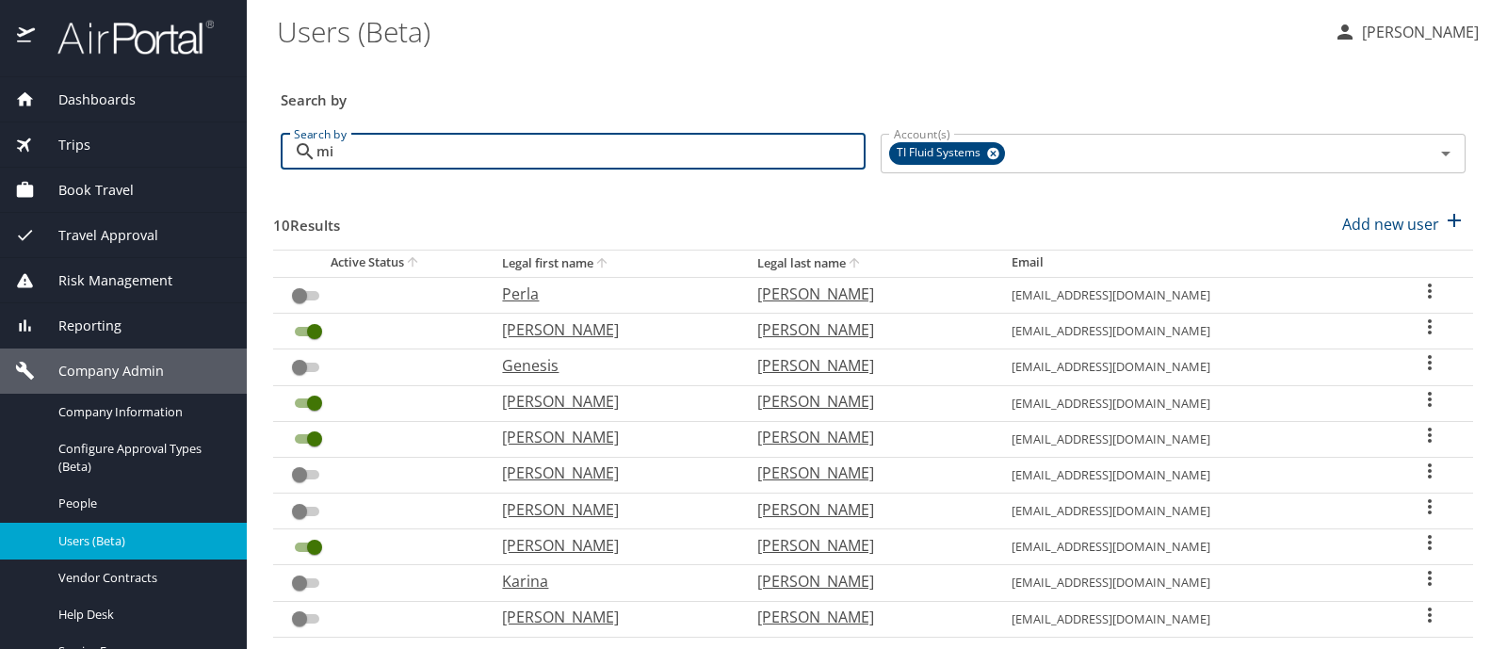
checkbox input "false"
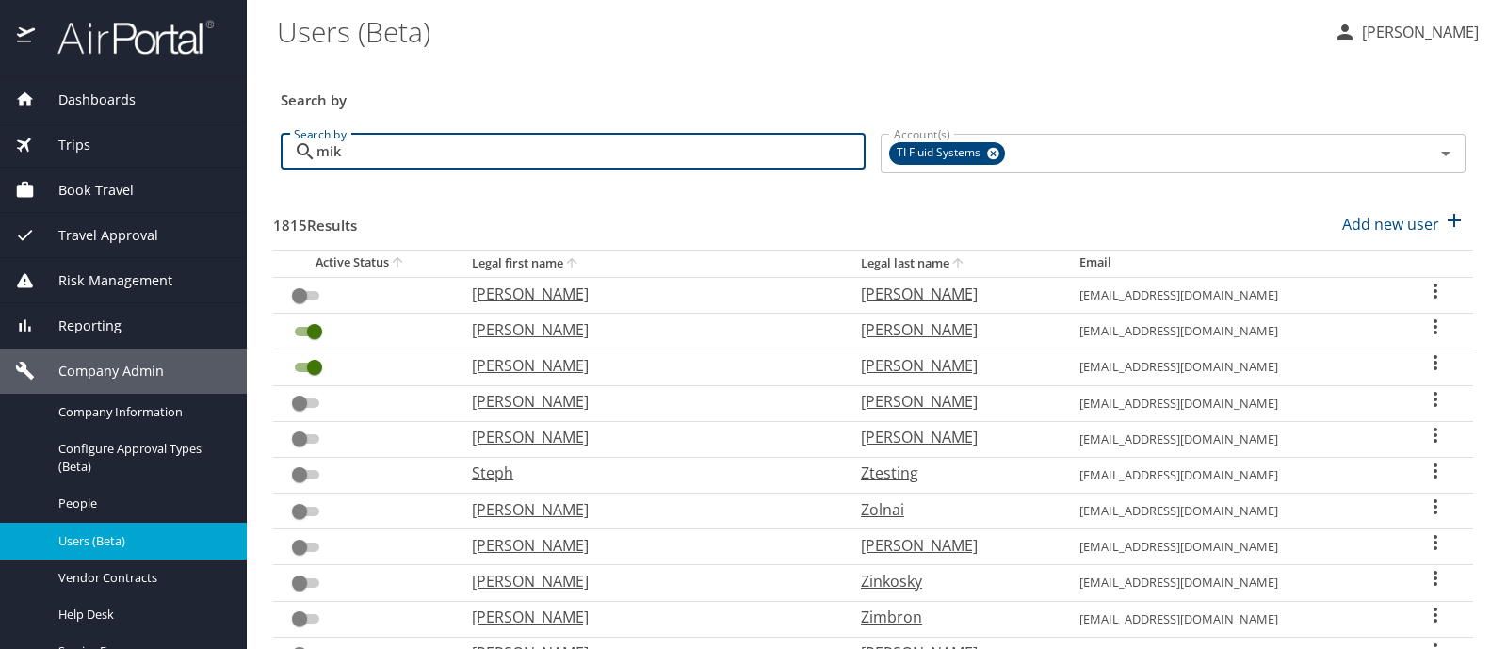
type input "mikl"
checkbox input "true"
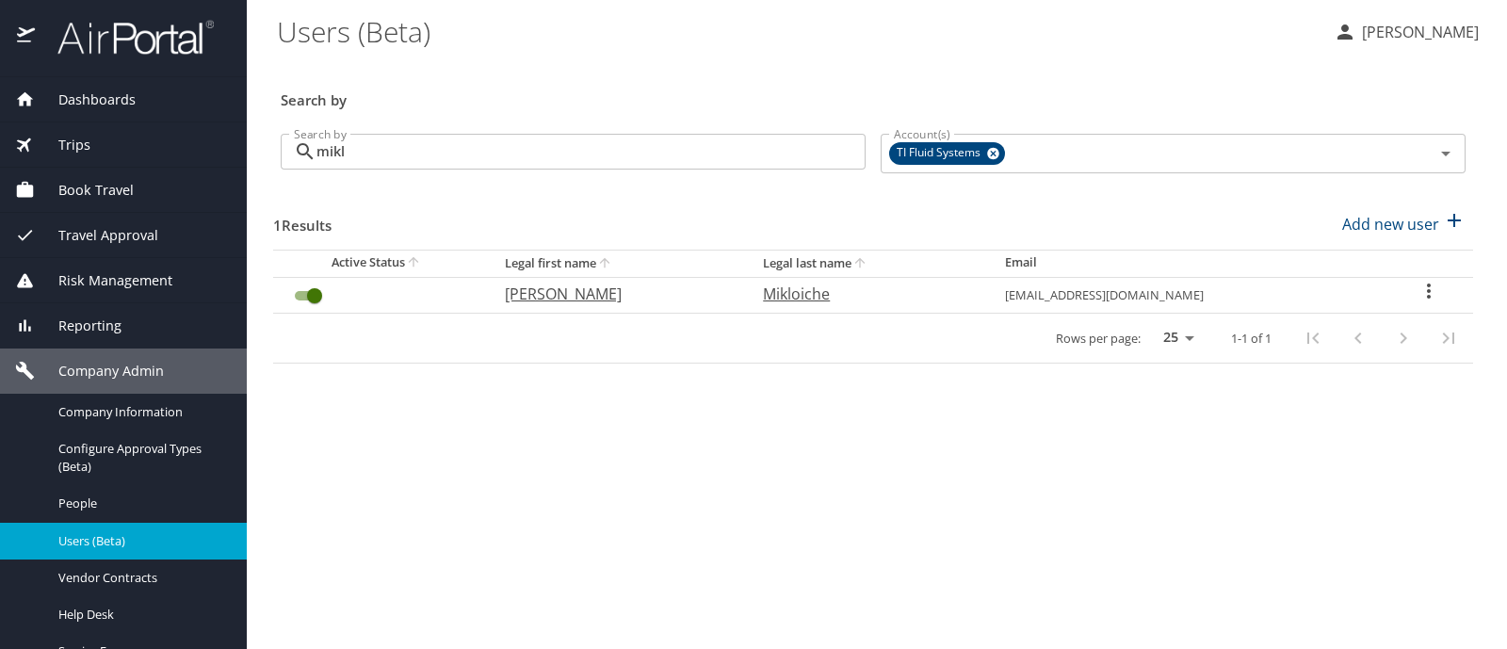
click at [327, 154] on input "mikl" at bounding box center [590, 152] width 549 height 36
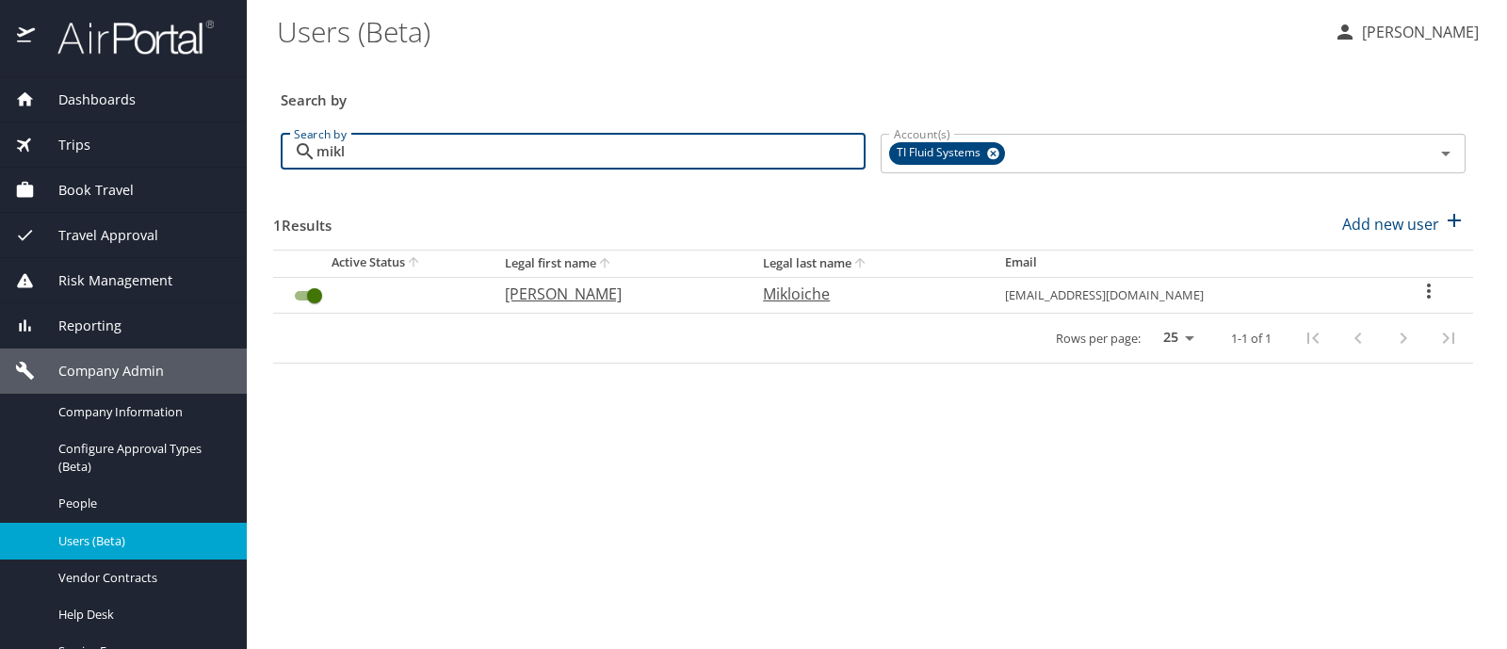
click at [327, 154] on input "mikl" at bounding box center [590, 152] width 549 height 36
type input "gibs"
checkbox input "false"
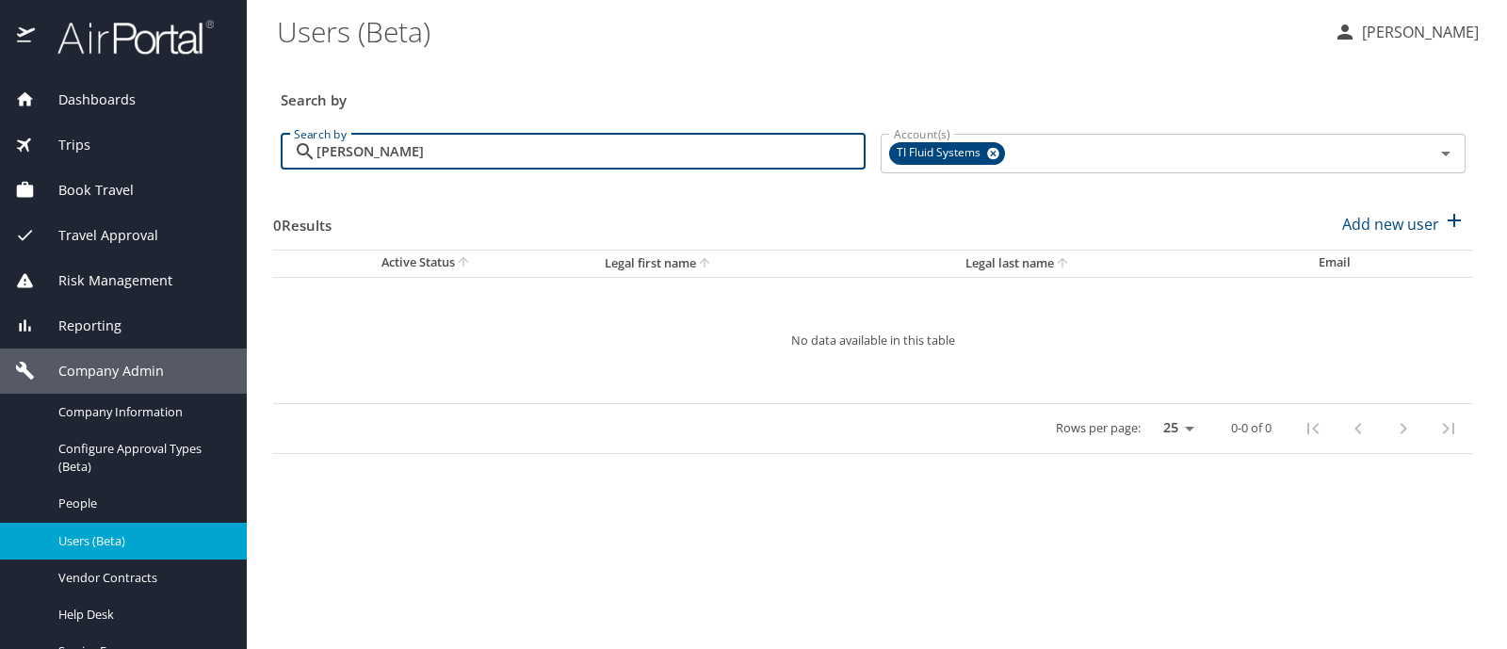
click at [327, 154] on input "[PERSON_NAME]" at bounding box center [590, 152] width 549 height 36
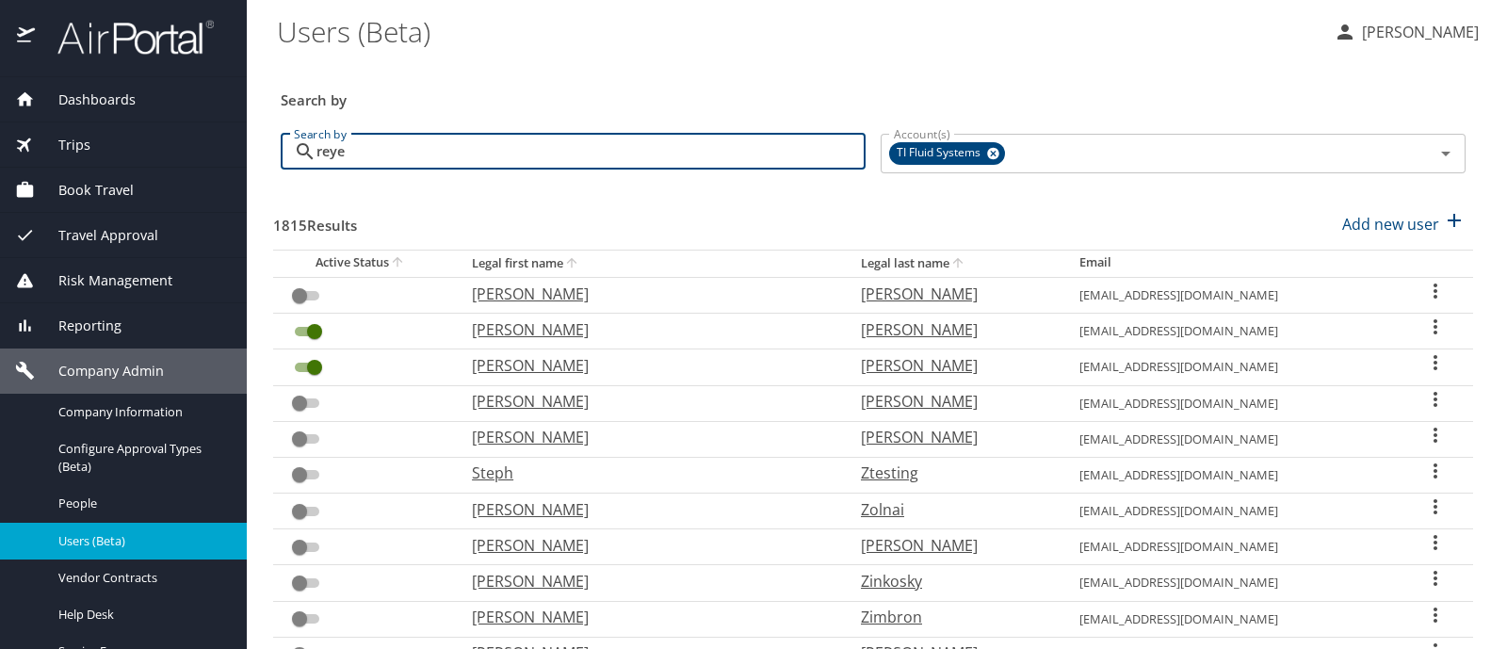
type input "[PERSON_NAME]"
checkbox input "true"
checkbox input "false"
checkbox input "true"
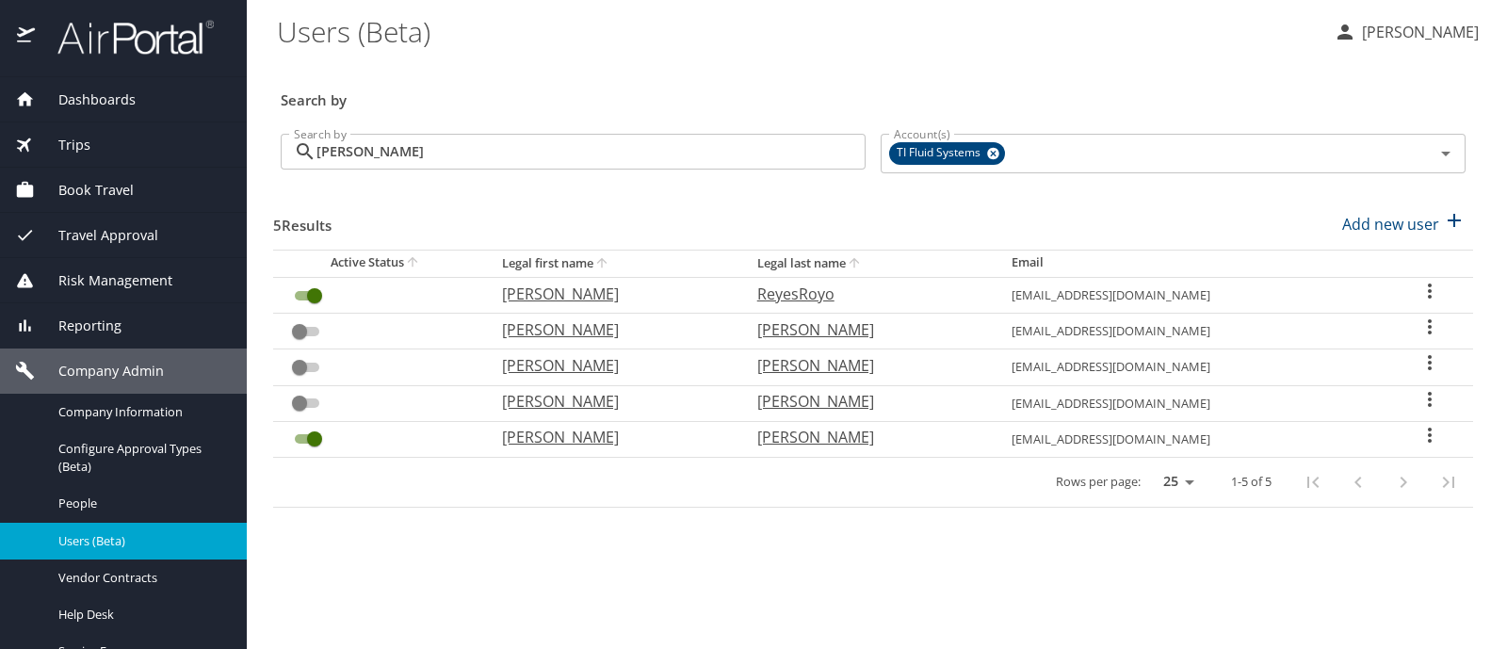
click at [347, 161] on input "[PERSON_NAME]" at bounding box center [590, 152] width 549 height 36
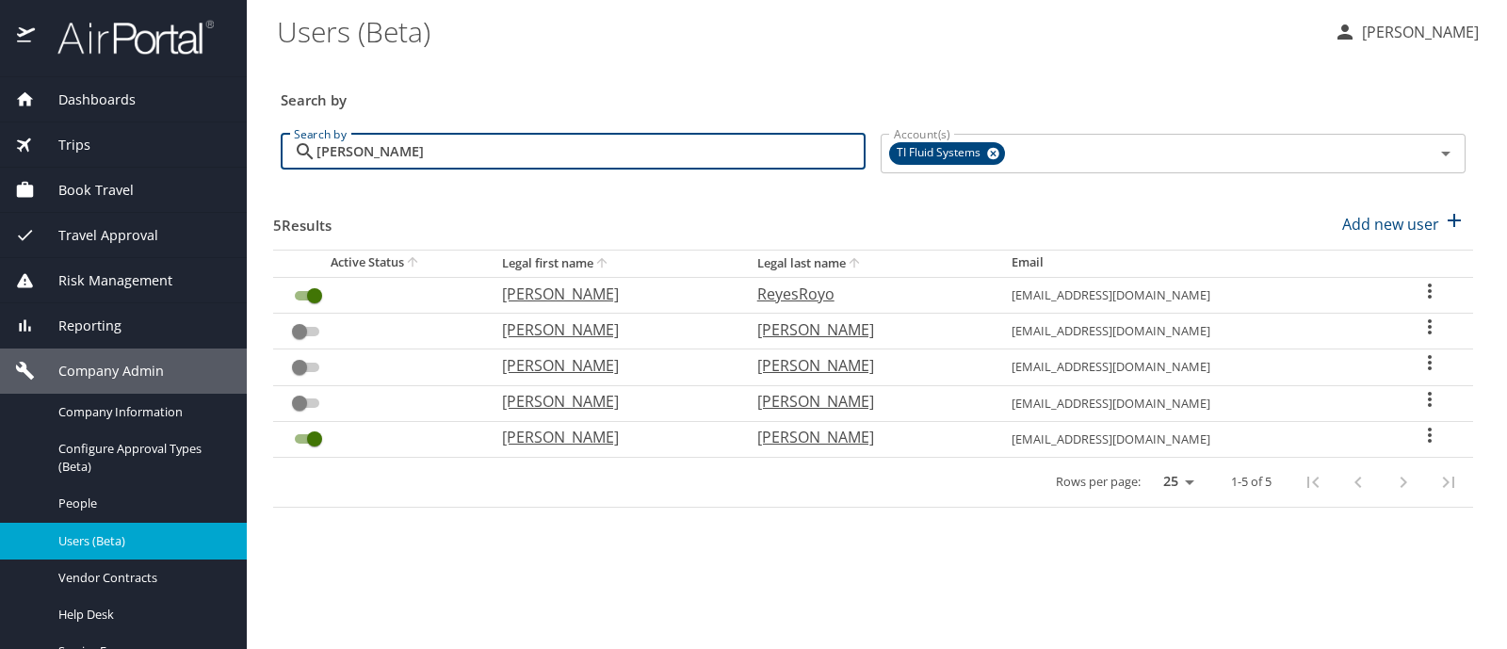
click at [347, 161] on input "[PERSON_NAME]" at bounding box center [590, 152] width 549 height 36
type input "[MEDICAL_DATA]"
checkbox input "false"
checkbox input "true"
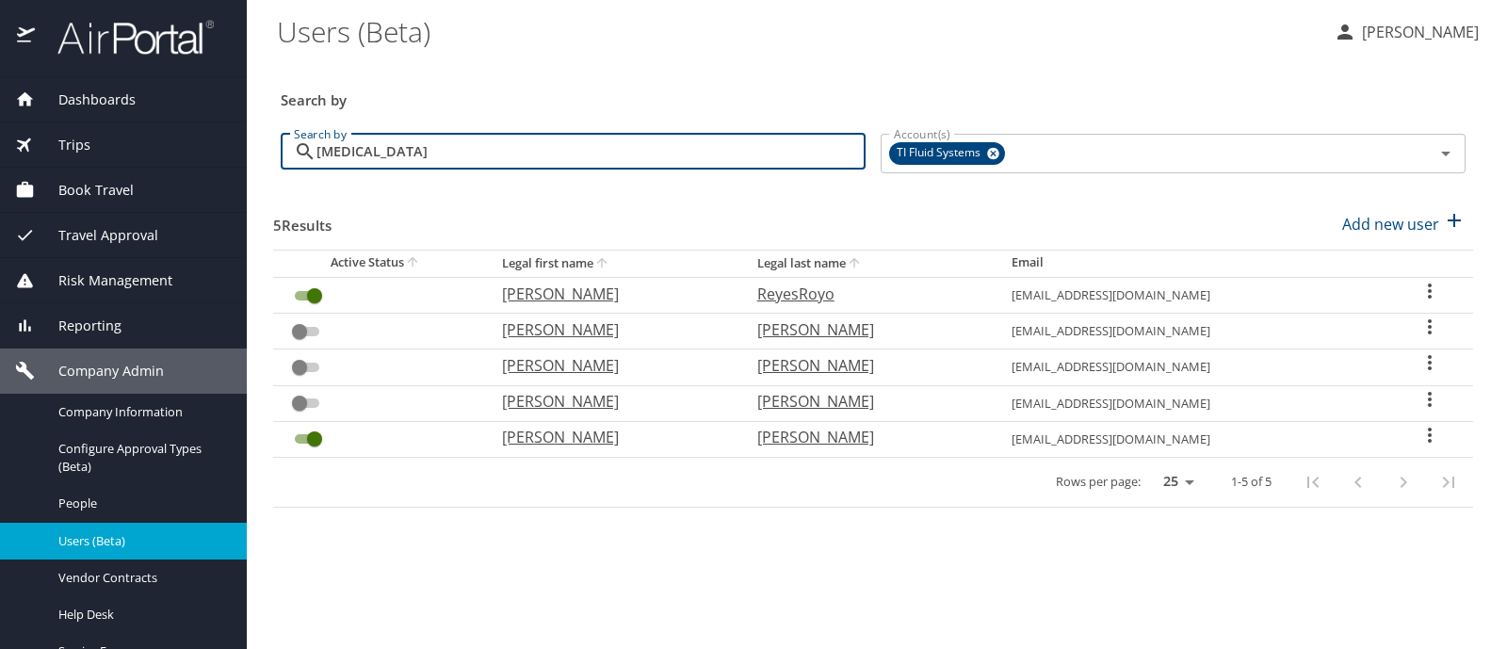
checkbox input "false"
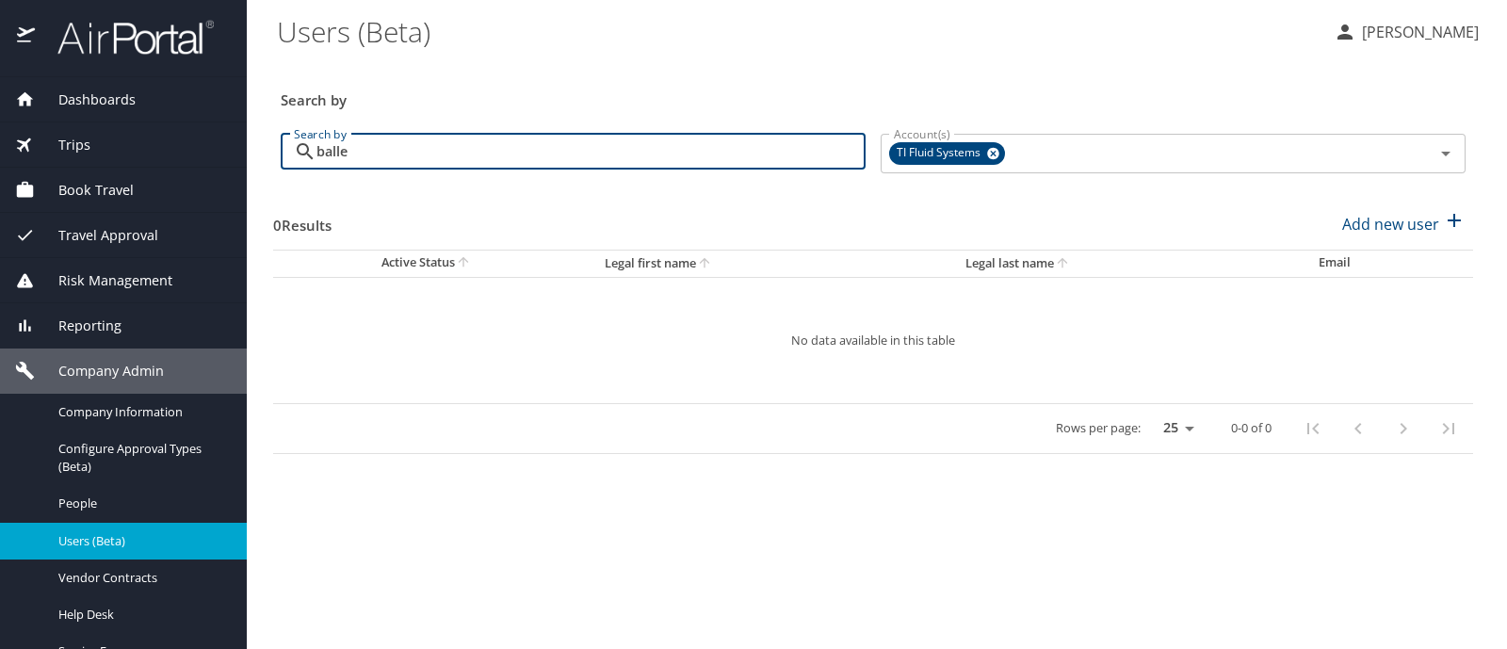
click at [347, 161] on input "balle" at bounding box center [590, 152] width 549 height 36
click at [347, 161] on input "mateo" at bounding box center [590, 152] width 549 height 36
click at [347, 161] on input "[PERSON_NAME]" at bounding box center [590, 152] width 549 height 36
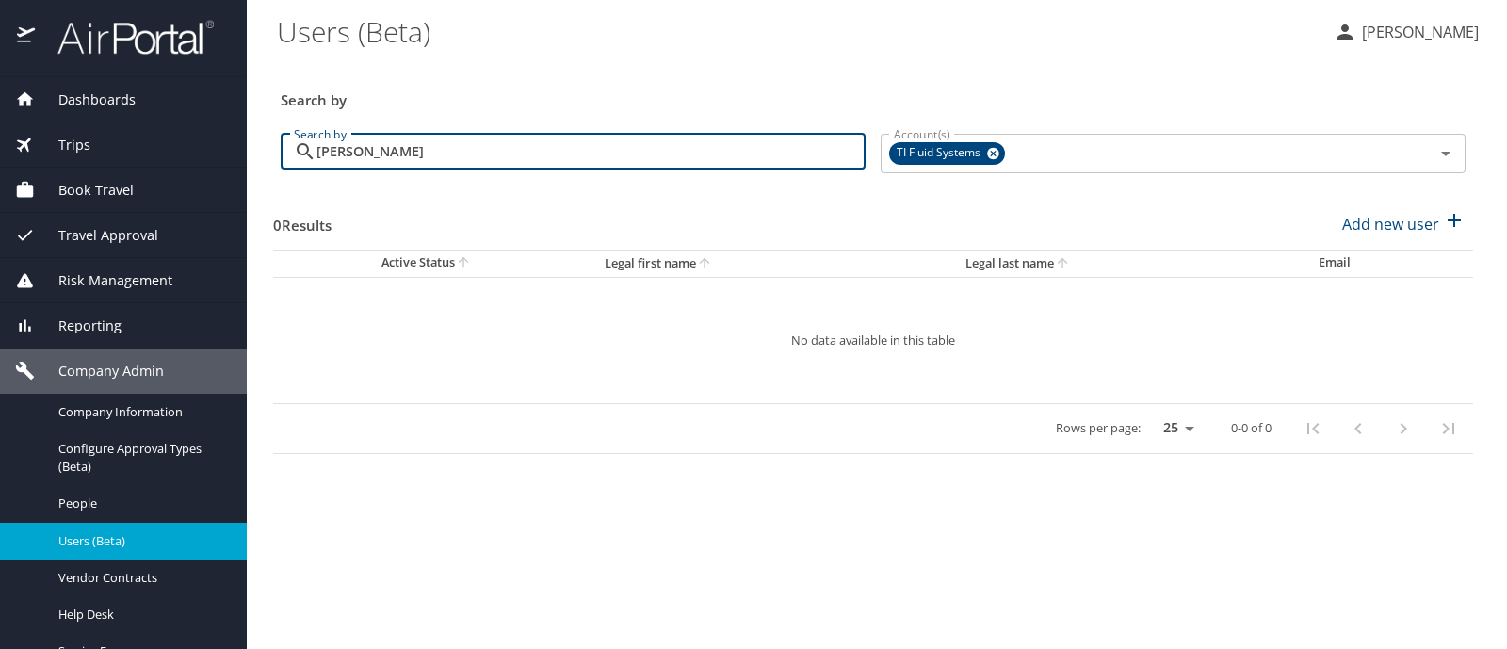
click at [347, 161] on input "[PERSON_NAME]" at bounding box center [590, 152] width 549 height 36
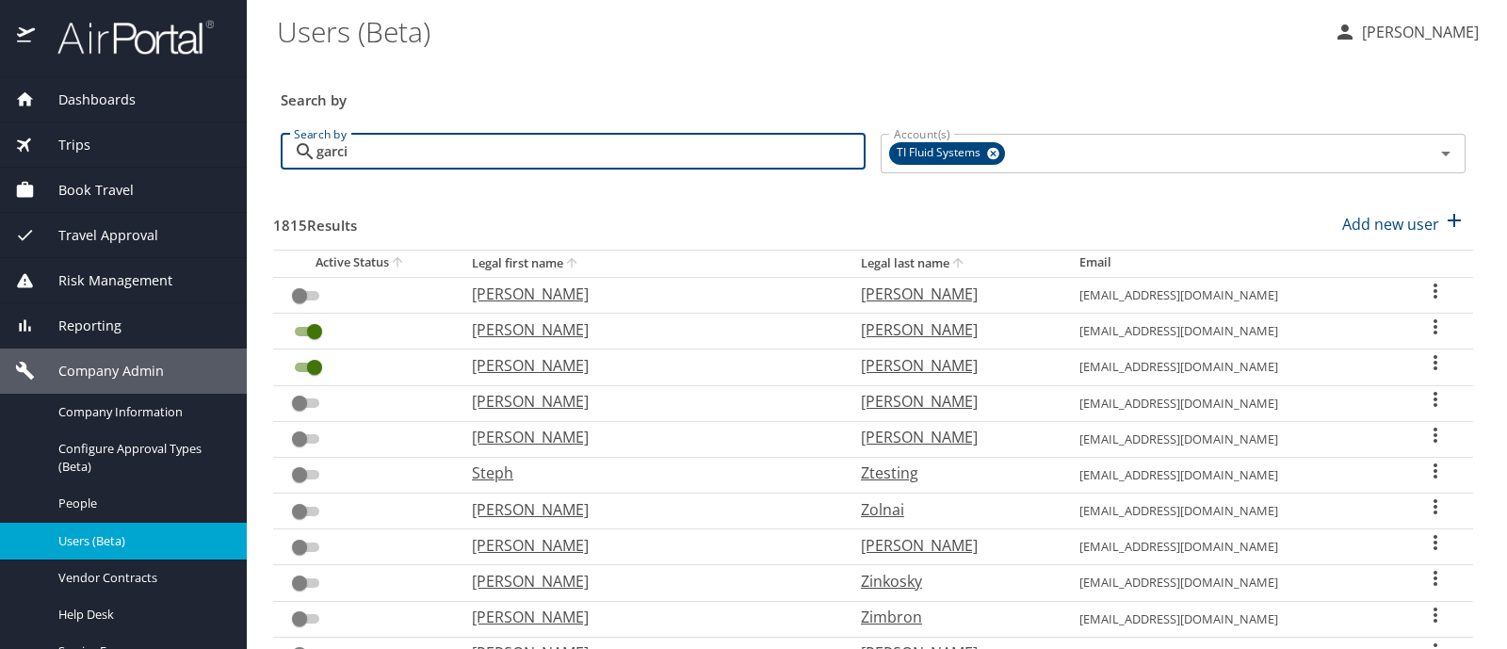
type input "[PERSON_NAME]"
checkbox input "true"
checkbox input "false"
checkbox input "true"
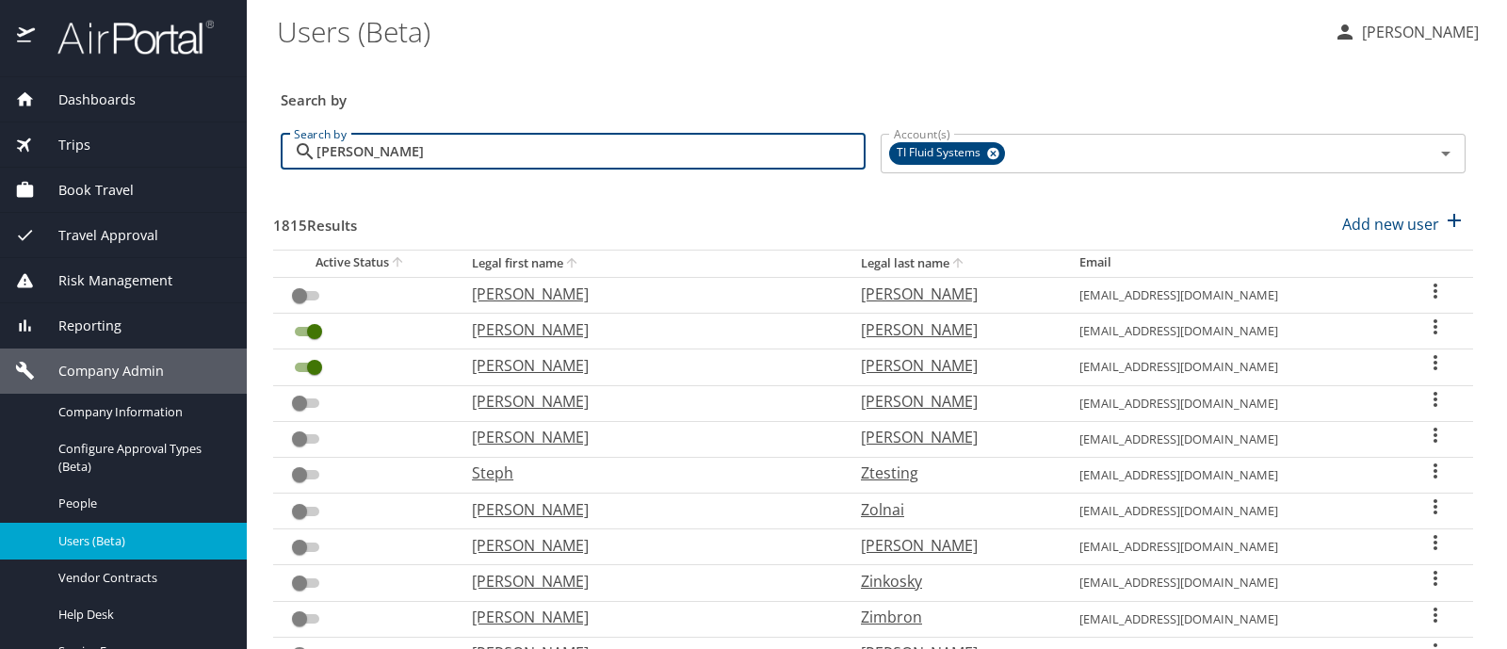
checkbox input "true"
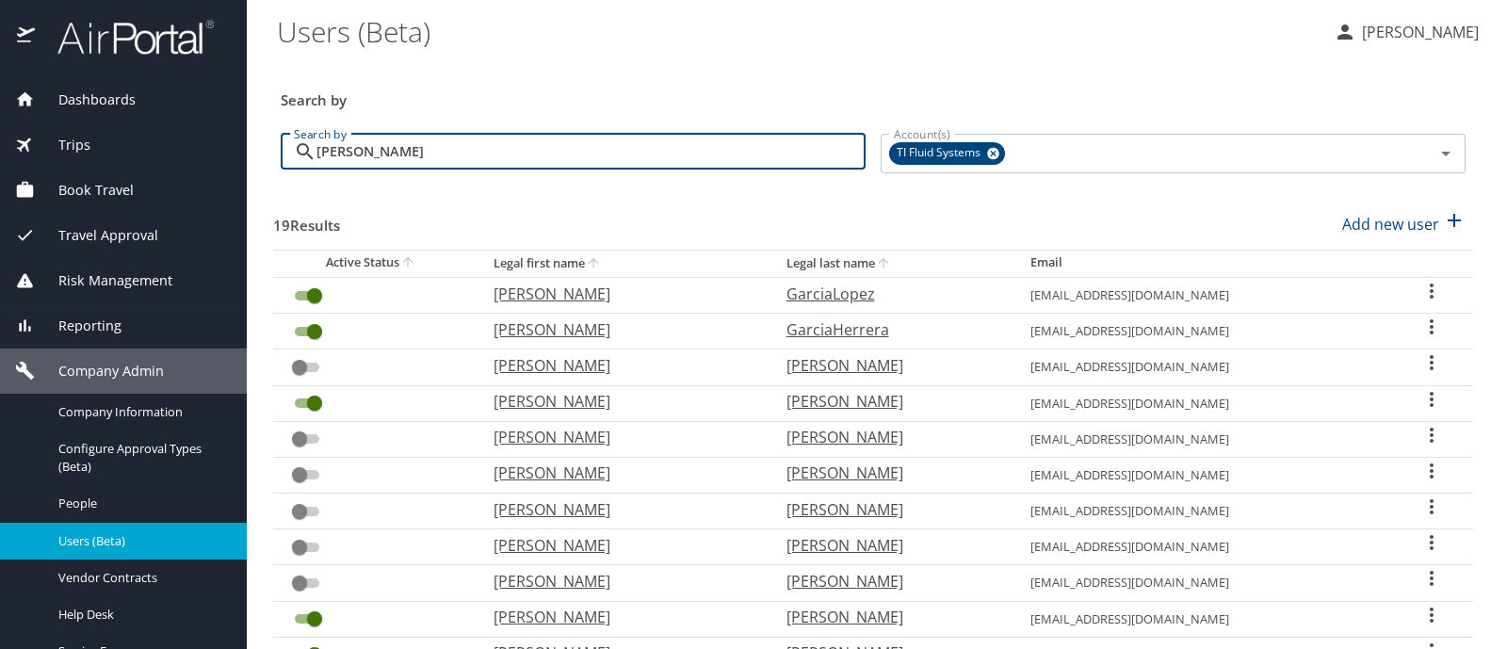
click at [332, 155] on input "[PERSON_NAME]" at bounding box center [590, 152] width 549 height 36
type input "eis"
checkbox input "false"
checkbox input "true"
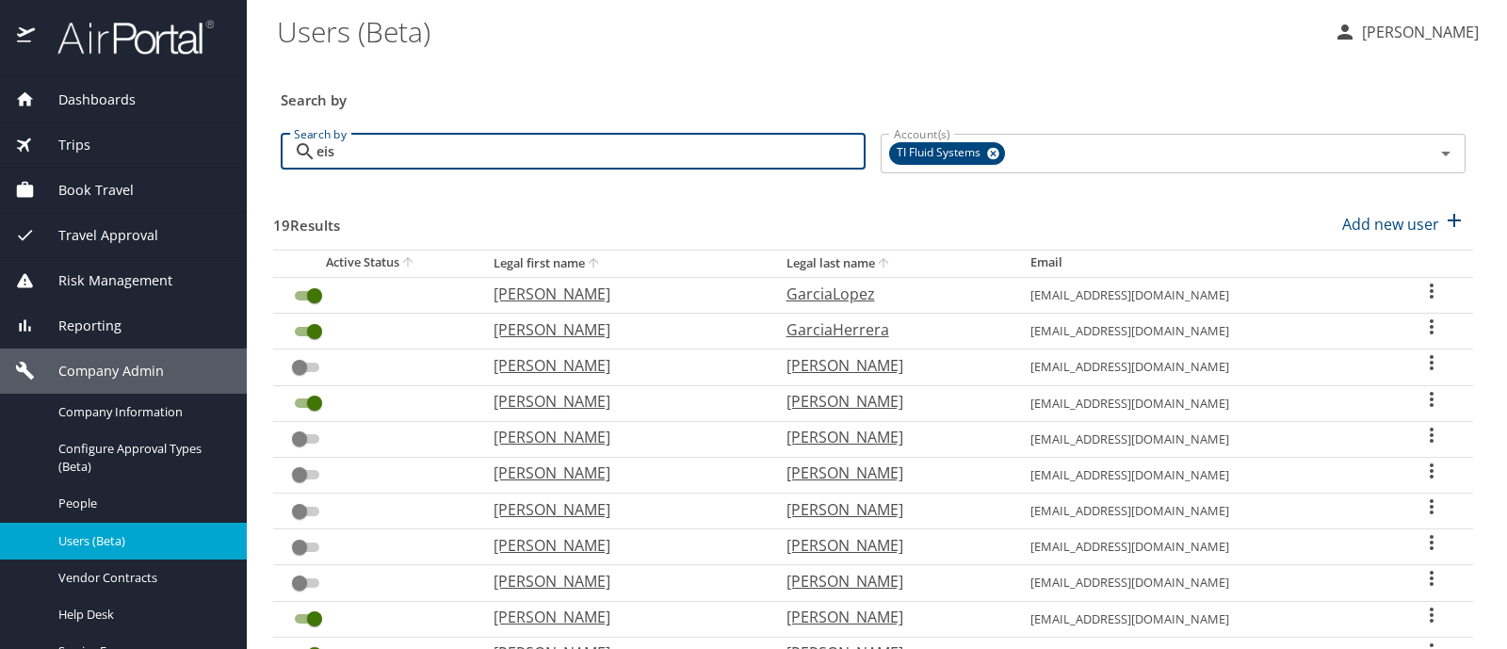
checkbox input "false"
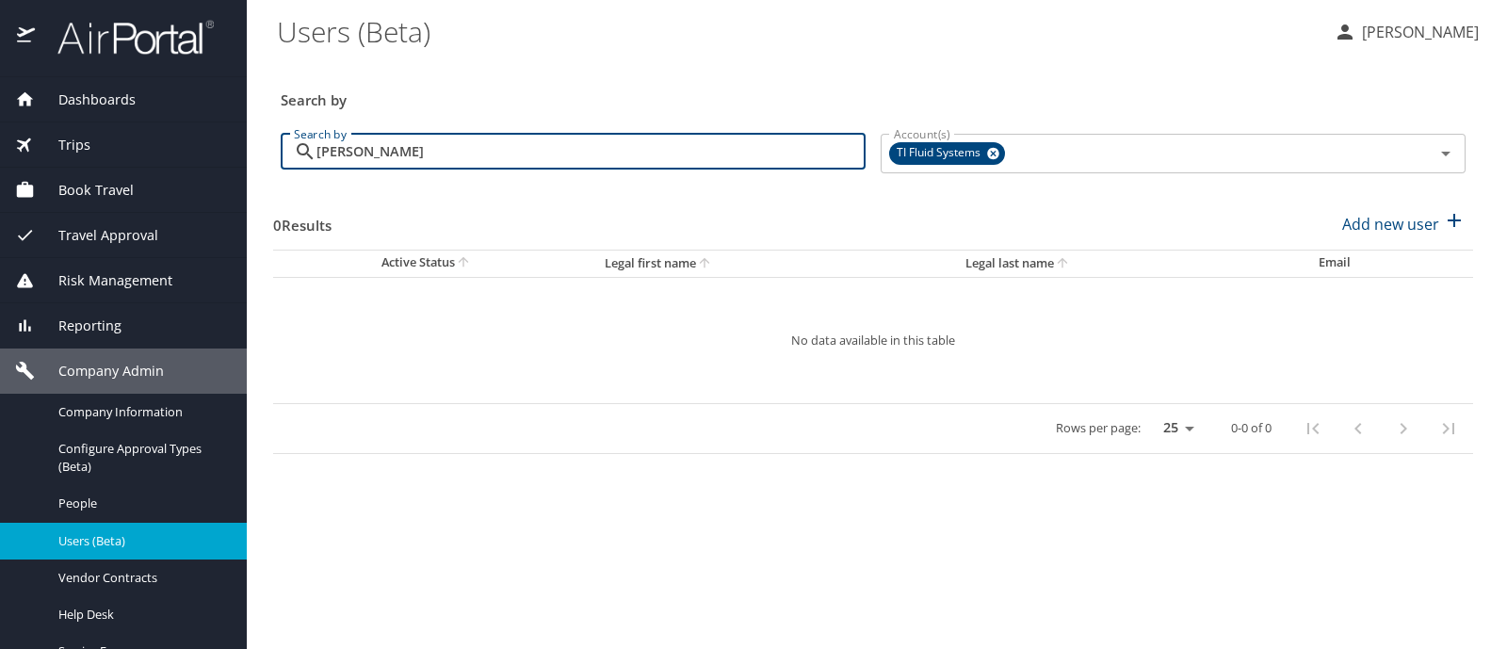
click at [332, 155] on input "[PERSON_NAME]" at bounding box center [590, 152] width 549 height 36
type input "[PERSON_NAME]"
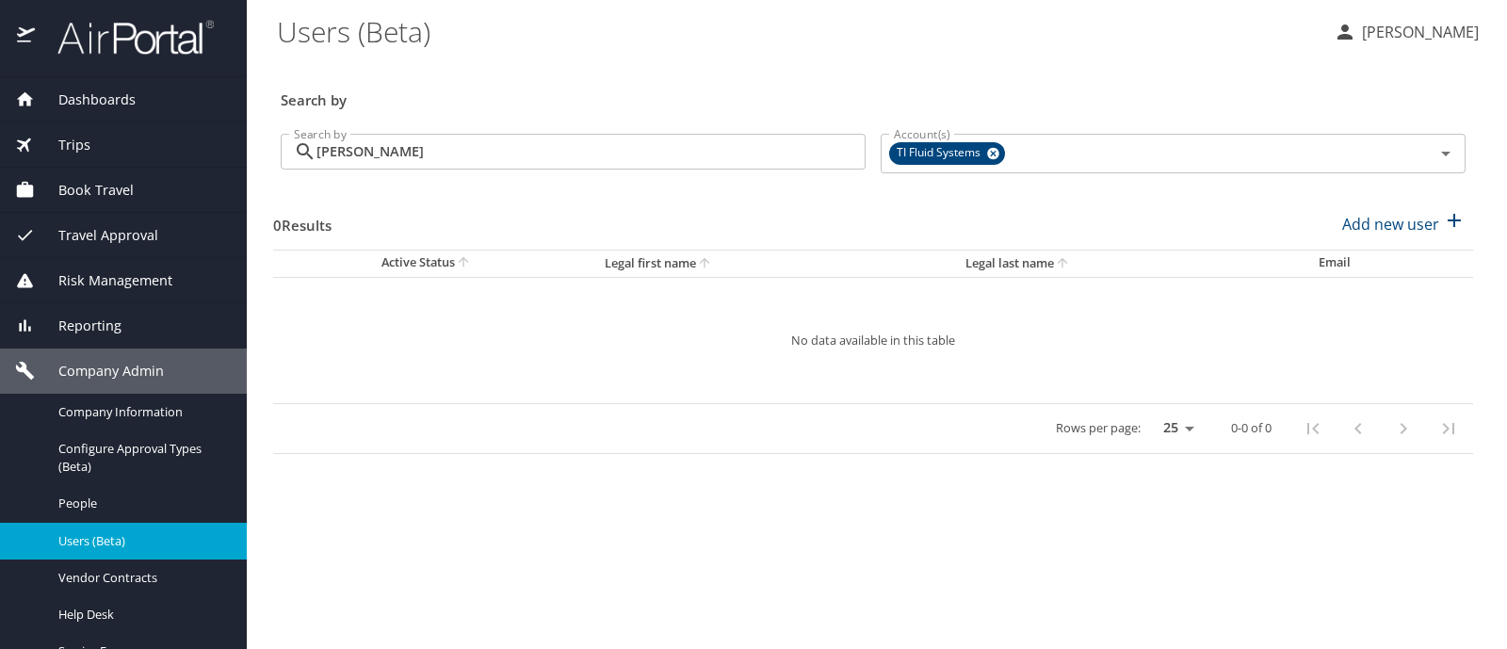
click at [1397, 35] on p "[PERSON_NAME]" at bounding box center [1417, 32] width 122 height 23
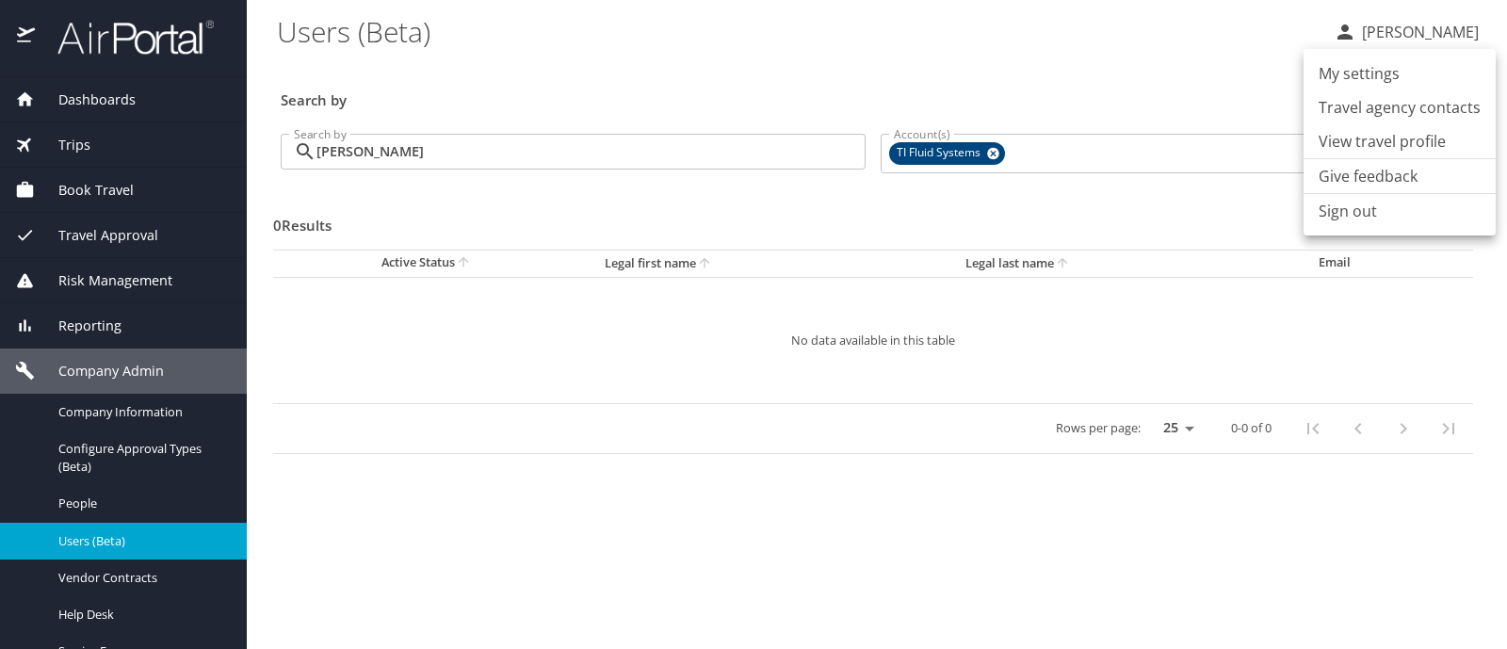
click at [1332, 217] on li "Sign out" at bounding box center [1400, 211] width 192 height 34
